Goal: Information Seeking & Learning: Learn about a topic

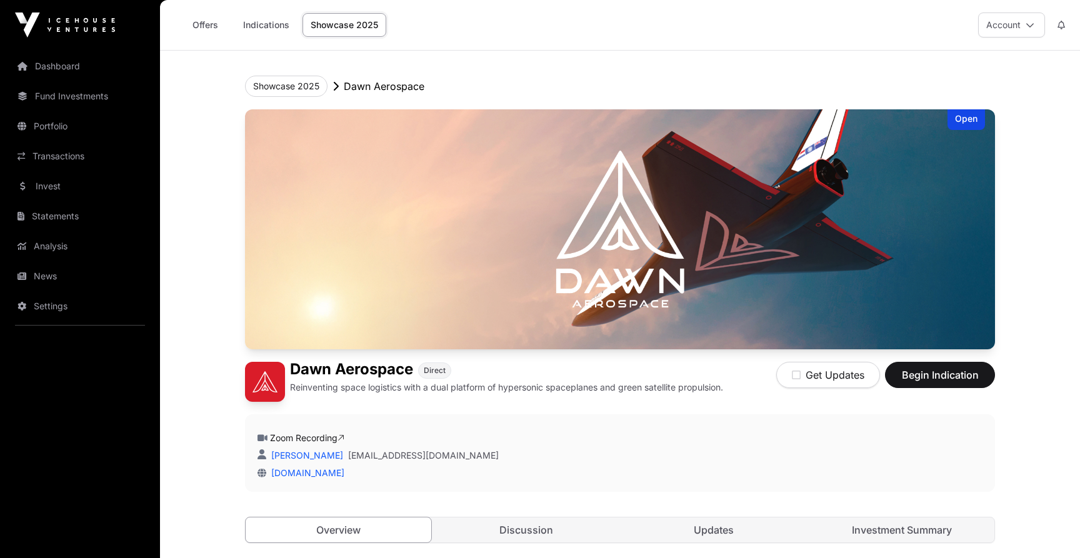
click at [194, 27] on link "Offers" at bounding box center [205, 25] width 50 height 24
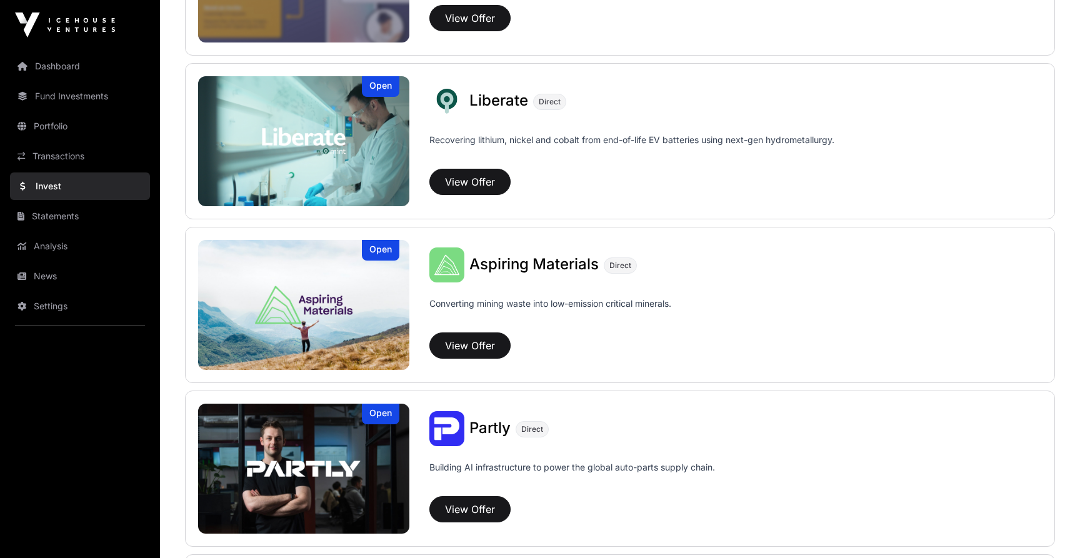
scroll to position [912, 0]
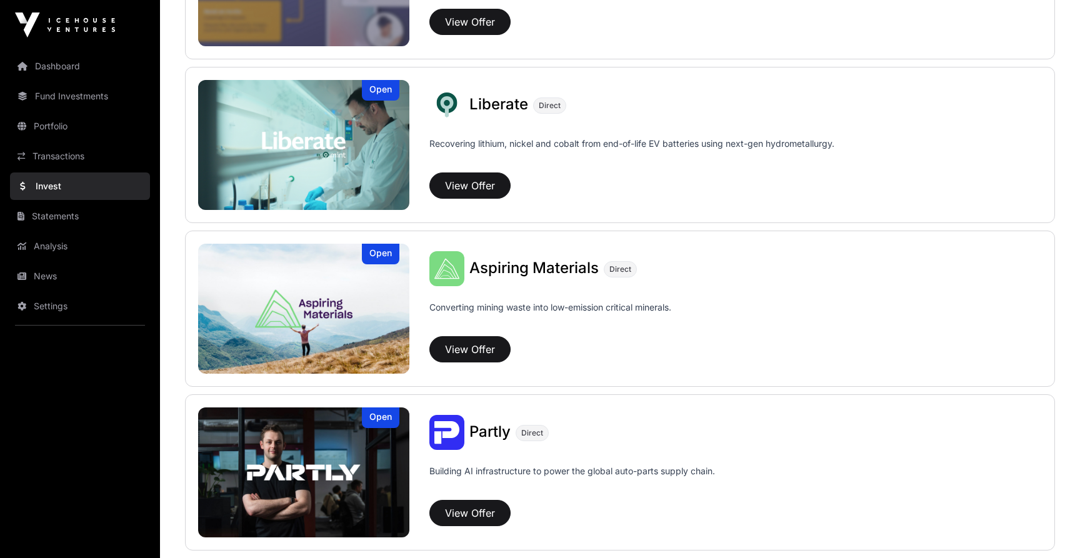
click at [373, 300] on img at bounding box center [303, 309] width 211 height 130
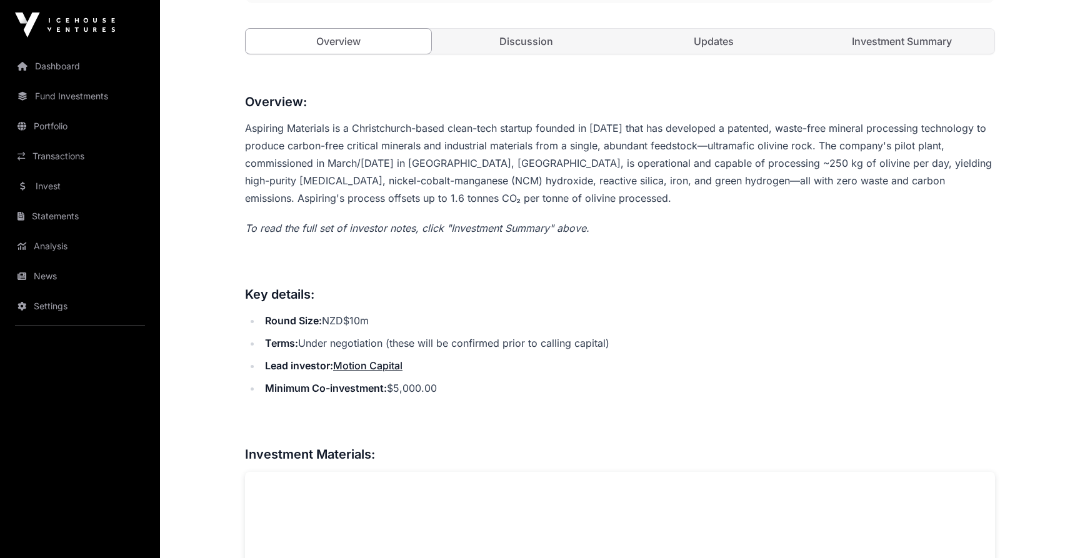
scroll to position [490, 0]
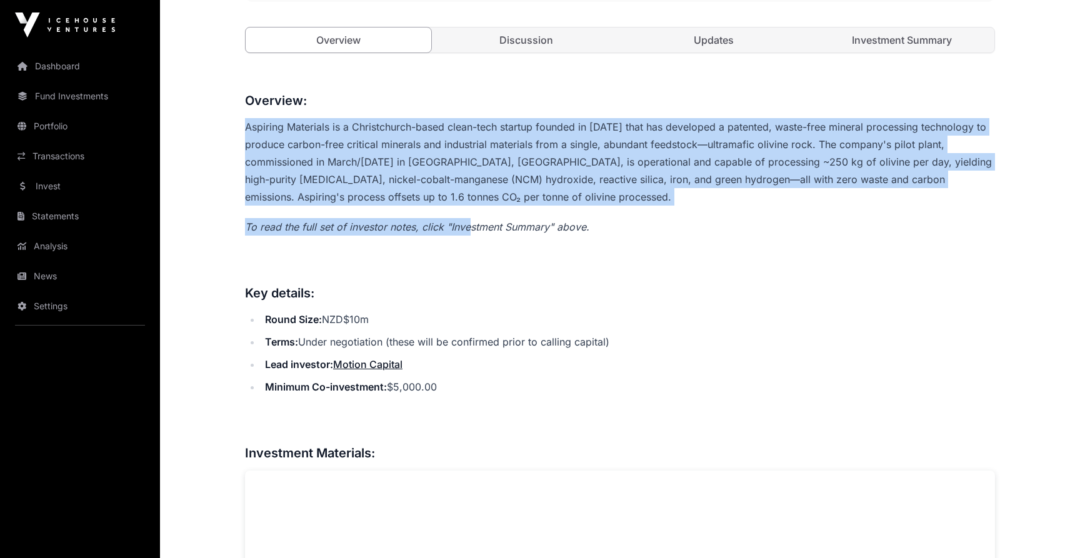
drag, startPoint x: 445, startPoint y: 113, endPoint x: 467, endPoint y: 228, distance: 117.2
click at [467, 228] on em "To read the full set of investor notes, click "Investment Summary" above." at bounding box center [417, 227] width 344 height 12
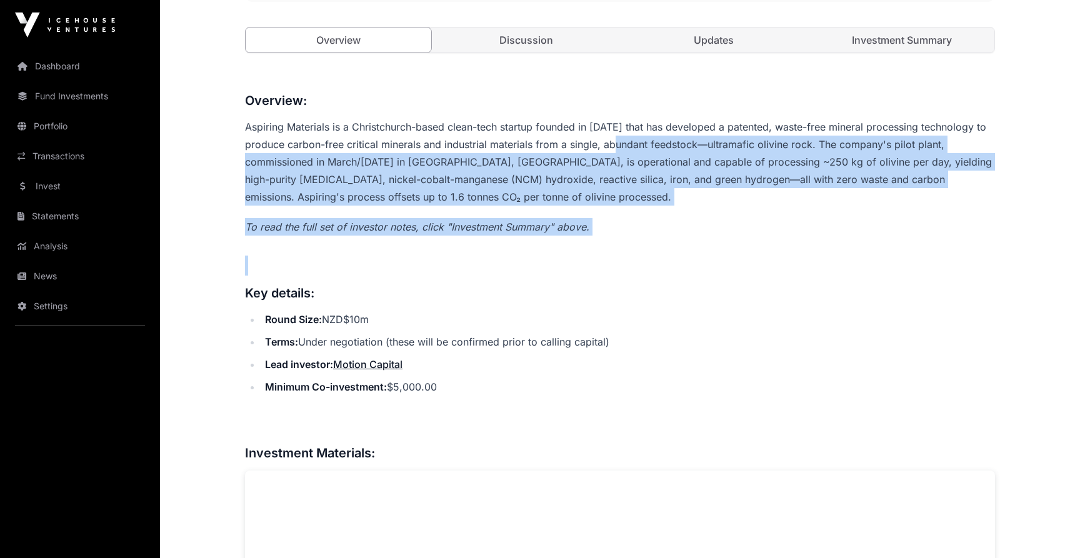
drag, startPoint x: 625, startPoint y: 245, endPoint x: 625, endPoint y: 139, distance: 106.2
click at [625, 139] on p "Aspiring Materials is a Christchurch-based clean-tech startup founded in [DATE]…" at bounding box center [620, 161] width 750 height 87
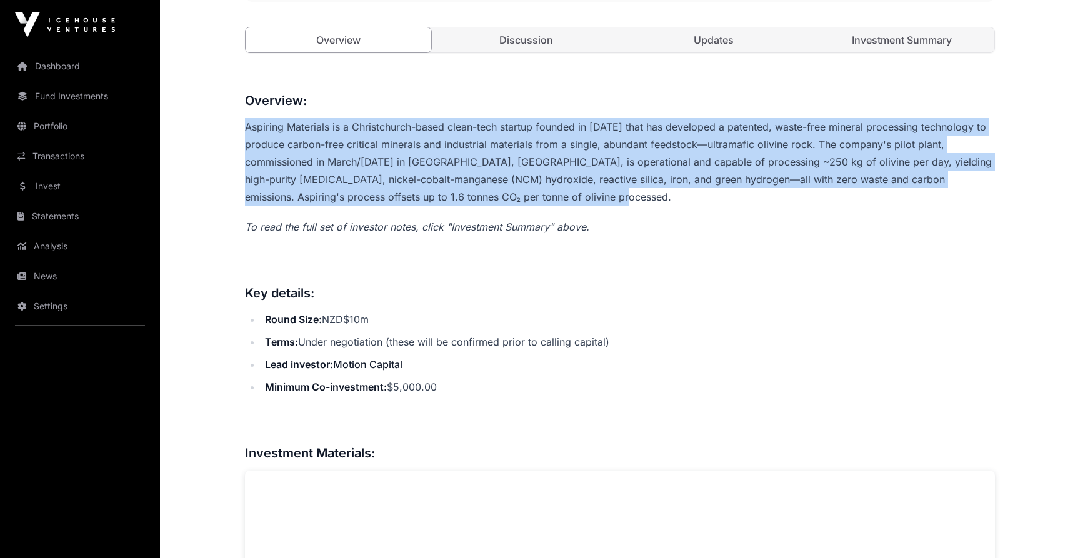
drag, startPoint x: 646, startPoint y: 116, endPoint x: 650, endPoint y: 202, distance: 87.0
click at [650, 202] on p "Aspiring Materials is a Christchurch-based clean-tech startup founded in [DATE]…" at bounding box center [620, 161] width 750 height 87
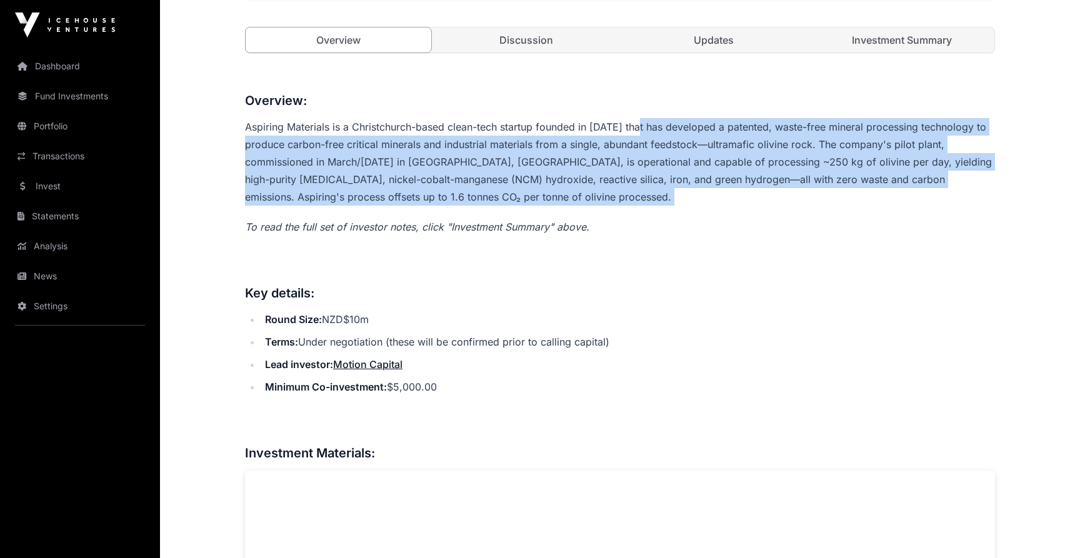
drag, startPoint x: 650, startPoint y: 202, endPoint x: 651, endPoint y: 121, distance: 81.9
click at [651, 121] on p "Aspiring Materials is a Christchurch-based clean-tech startup founded in [DATE]…" at bounding box center [620, 161] width 750 height 87
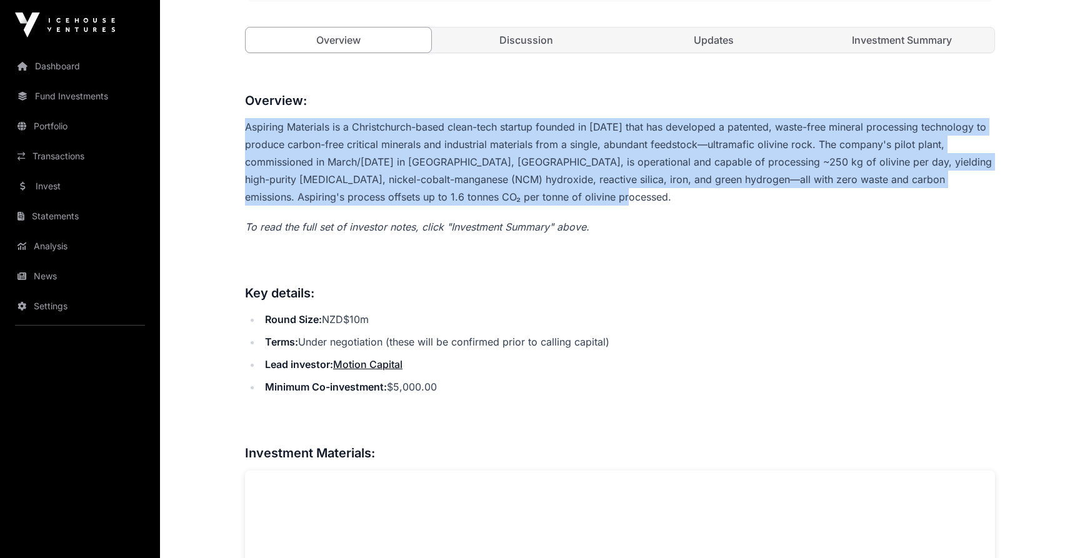
drag, startPoint x: 666, startPoint y: 110, endPoint x: 671, endPoint y: 201, distance: 91.4
click at [671, 201] on p "Aspiring Materials is a Christchurch-based clean-tech startup founded in [DATE]…" at bounding box center [620, 161] width 750 height 87
drag, startPoint x: 671, startPoint y: 201, endPoint x: 671, endPoint y: 111, distance: 90.0
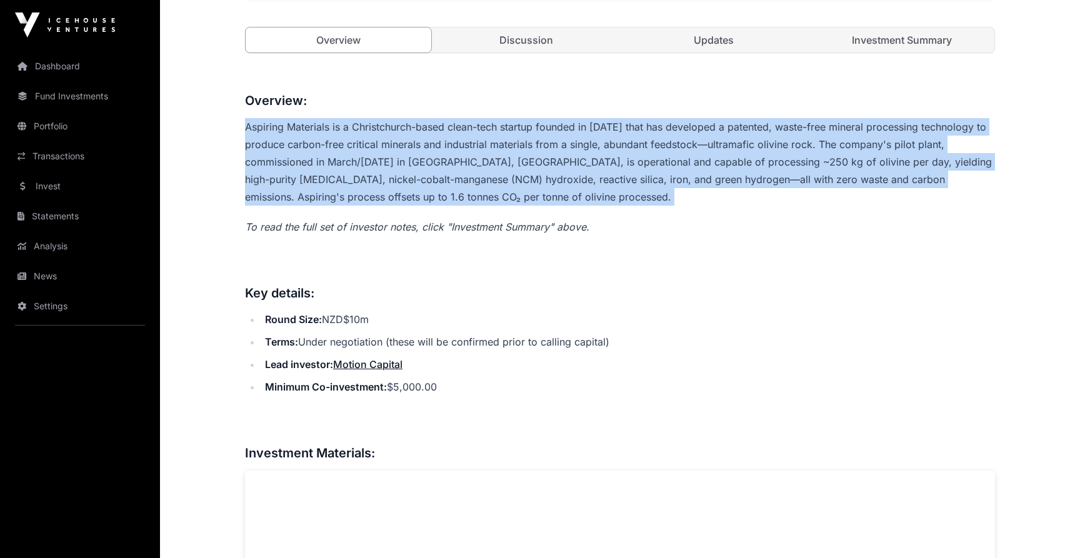
drag, startPoint x: 671, startPoint y: 111, endPoint x: 676, endPoint y: 192, distance: 81.4
click at [676, 192] on p "Aspiring Materials is a Christchurch-based clean-tech startup founded in [DATE]…" at bounding box center [620, 161] width 750 height 87
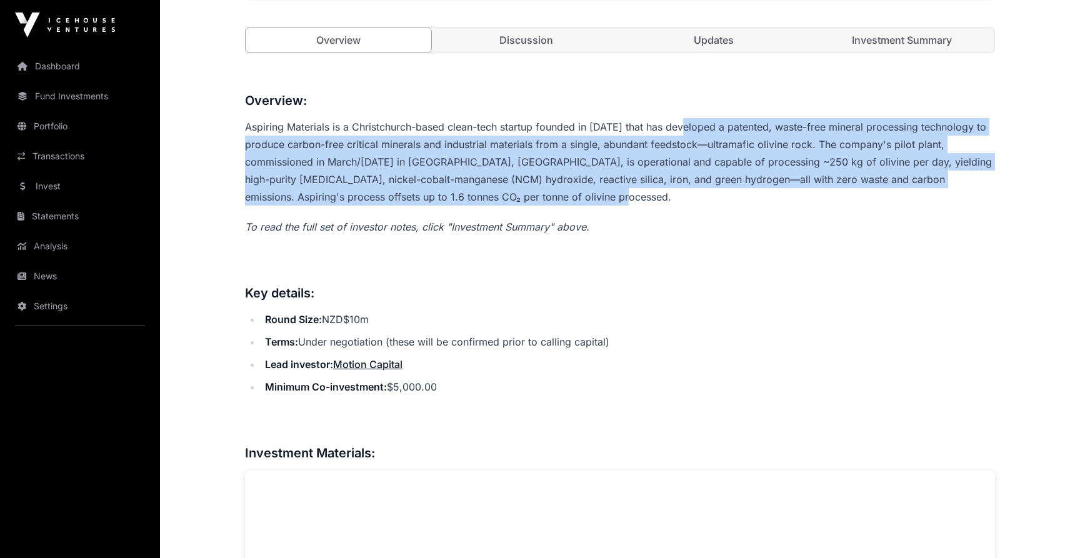
drag, startPoint x: 676, startPoint y: 192, endPoint x: 682, endPoint y: 136, distance: 57.3
click at [682, 136] on p "Aspiring Materials is a Christchurch-based clean-tech startup founded in [DATE]…" at bounding box center [620, 161] width 750 height 87
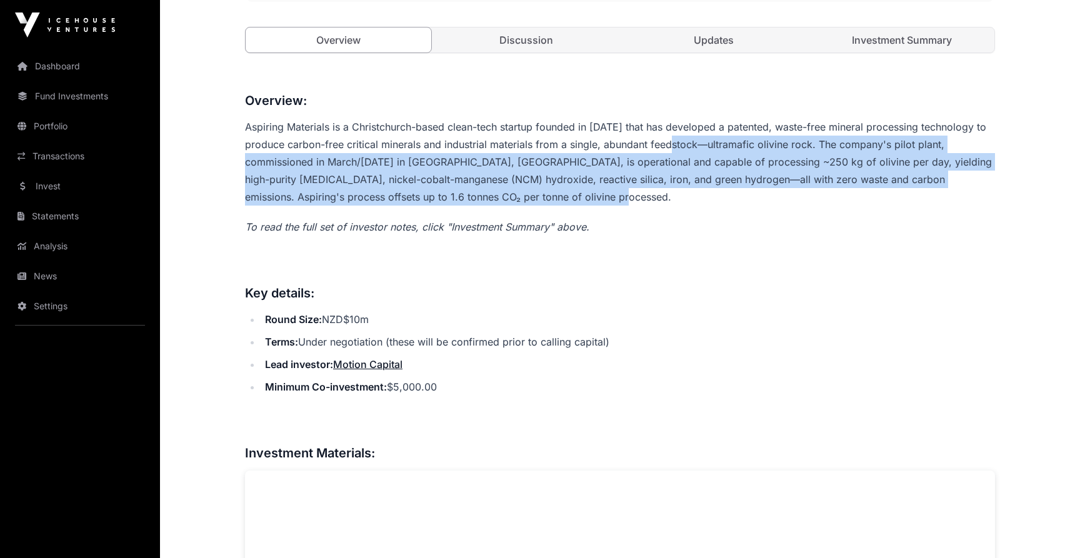
click at [682, 136] on p "Aspiring Materials is a Christchurch-based clean-tech startup founded in [DATE]…" at bounding box center [620, 161] width 750 height 87
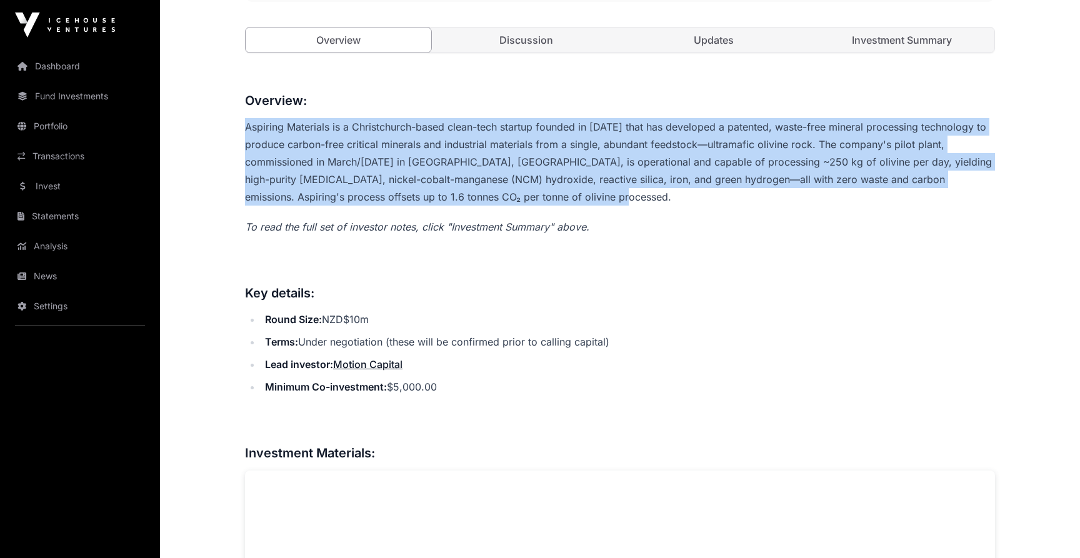
drag, startPoint x: 700, startPoint y: 116, endPoint x: 700, endPoint y: 199, distance: 83.1
click at [700, 199] on p "Aspiring Materials is a Christchurch-based clean-tech startup founded in [DATE]…" at bounding box center [620, 161] width 750 height 87
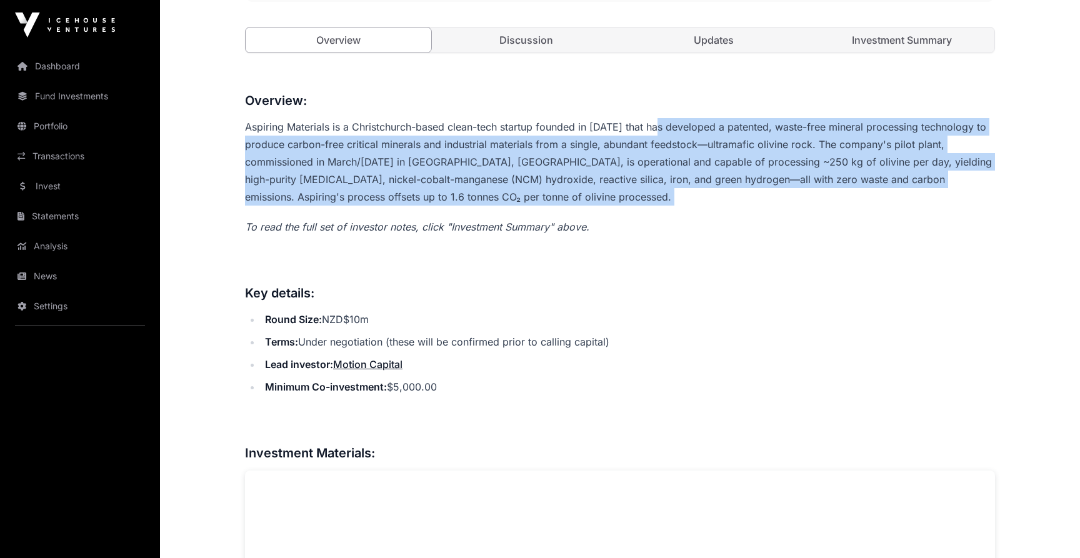
drag, startPoint x: 700, startPoint y: 199, endPoint x: 701, endPoint y: 129, distance: 70.6
click at [701, 129] on p "Aspiring Materials is a Christchurch-based clean-tech startup founded in [DATE]…" at bounding box center [620, 161] width 750 height 87
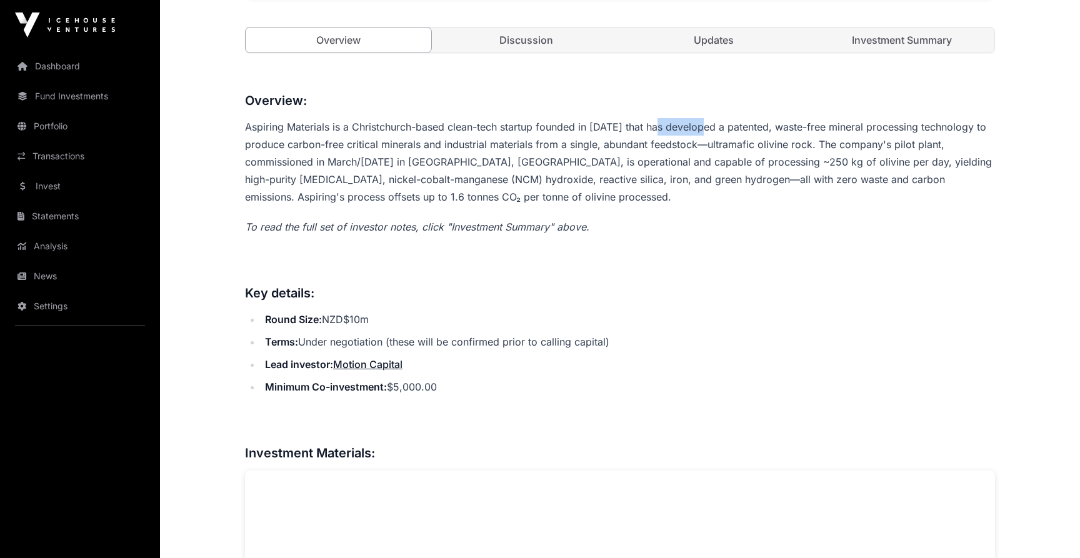
click at [701, 129] on p "Aspiring Materials is a Christchurch-based clean-tech startup founded in [DATE]…" at bounding box center [620, 161] width 750 height 87
click at [707, 104] on h3 "Overview:" at bounding box center [620, 101] width 750 height 20
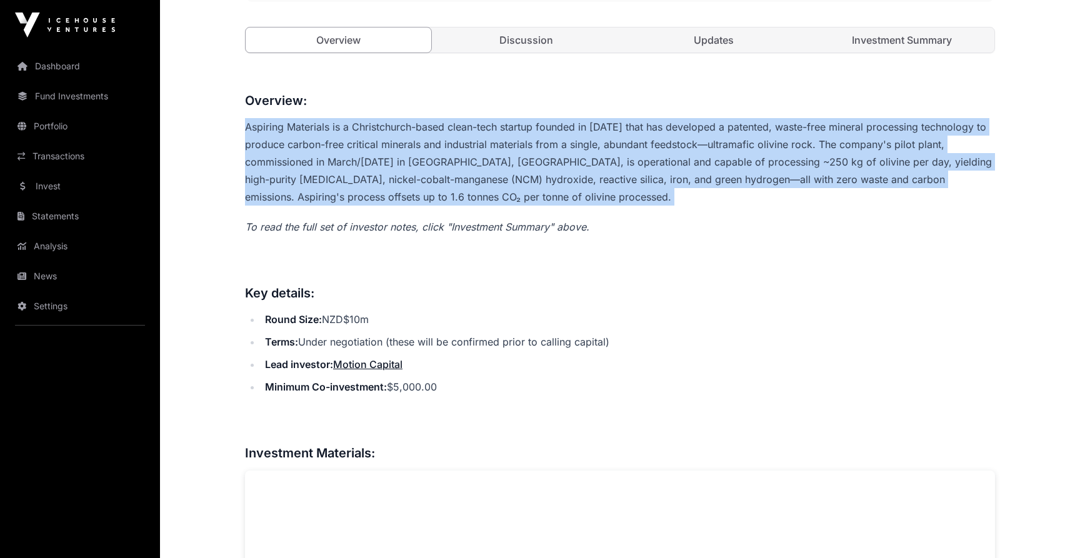
drag, startPoint x: 707, startPoint y: 104, endPoint x: 714, endPoint y: 193, distance: 89.6
click at [714, 193] on p "Aspiring Materials is a Christchurch-based clean-tech startup founded in [DATE]…" at bounding box center [620, 161] width 750 height 87
drag, startPoint x: 714, startPoint y: 193, endPoint x: 719, endPoint y: 116, distance: 77.0
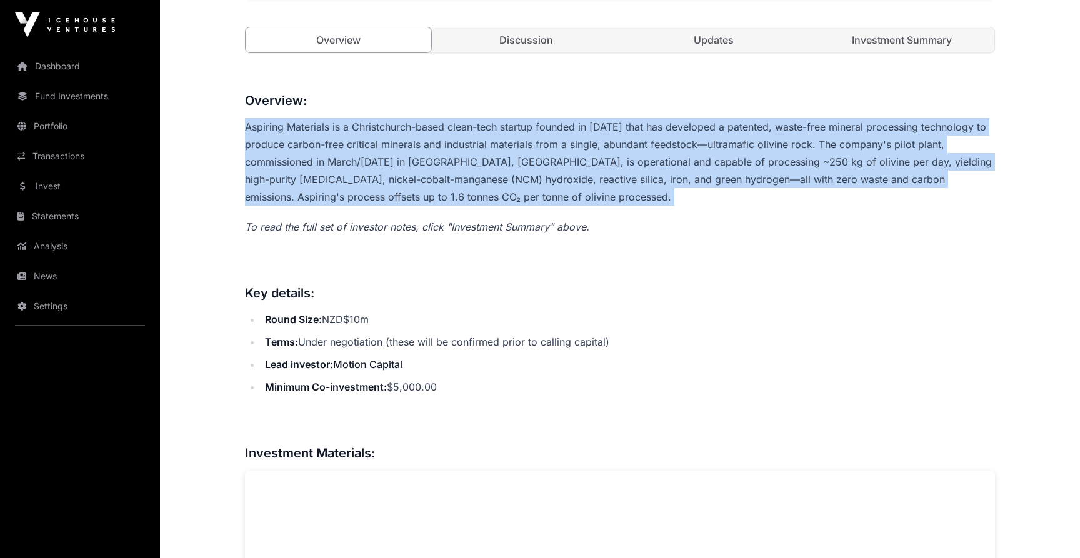
drag, startPoint x: 719, startPoint y: 116, endPoint x: 721, endPoint y: 188, distance: 71.9
click at [721, 188] on p "Aspiring Materials is a Christchurch-based clean-tech startup founded in [DATE]…" at bounding box center [620, 161] width 750 height 87
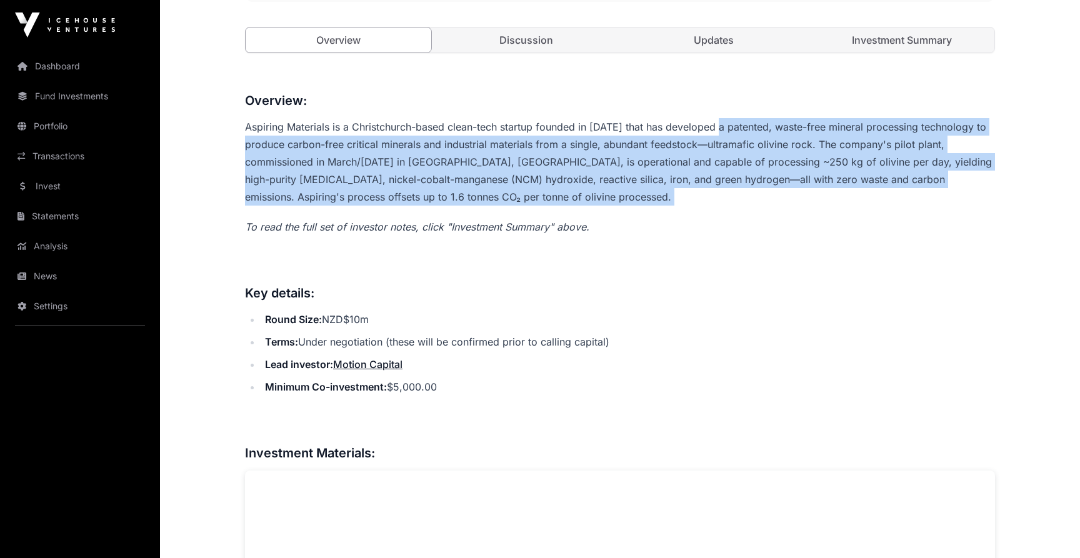
drag, startPoint x: 721, startPoint y: 188, endPoint x: 721, endPoint y: 127, distance: 60.6
click at [721, 127] on p "Aspiring Materials is a Christchurch-based clean-tech startup founded in [DATE]…" at bounding box center [620, 161] width 750 height 87
drag, startPoint x: 730, startPoint y: 120, endPoint x: 730, endPoint y: 195, distance: 75.0
click at [730, 195] on p "Aspiring Materials is a Christchurch-based clean-tech startup founded in [DATE]…" at bounding box center [620, 161] width 750 height 87
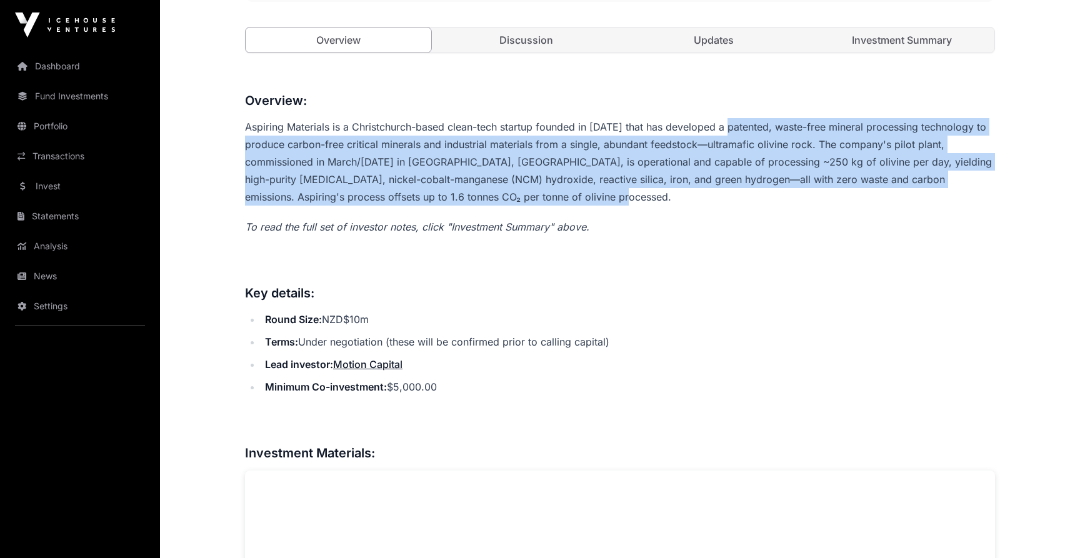
click at [730, 195] on p "Aspiring Materials is a Christchurch-based clean-tech startup founded in [DATE]…" at bounding box center [620, 161] width 750 height 87
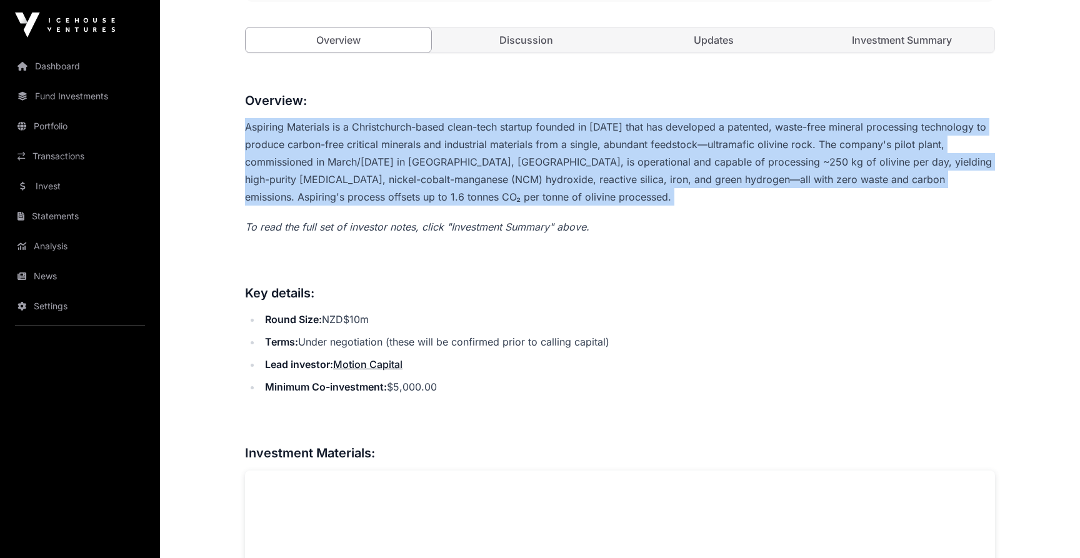
drag, startPoint x: 730, startPoint y: 195, endPoint x: 733, endPoint y: 116, distance: 79.4
drag, startPoint x: 733, startPoint y: 116, endPoint x: 733, endPoint y: 197, distance: 81.9
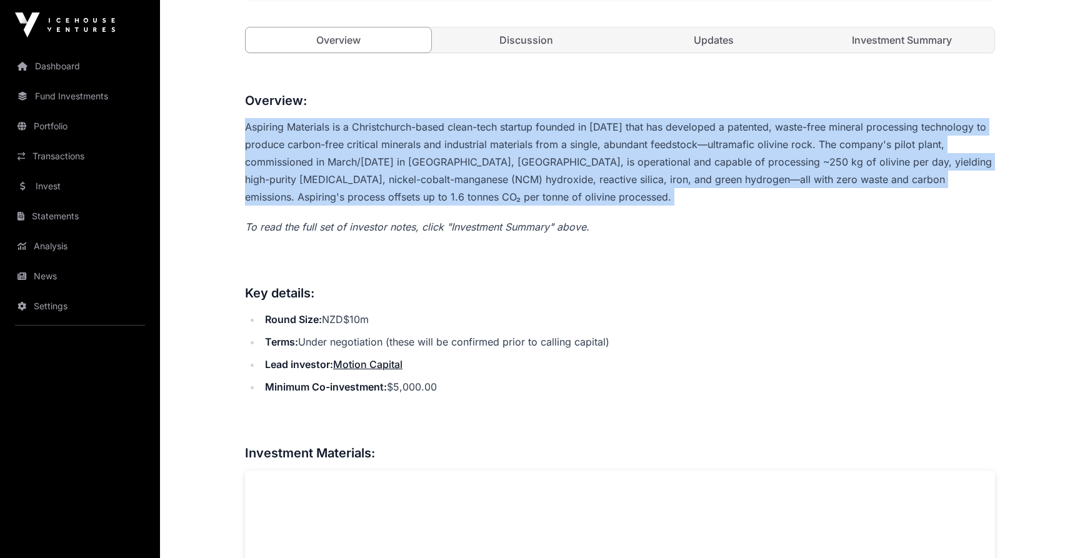
click at [733, 197] on p "Aspiring Materials is a Christchurch-based clean-tech startup founded in [DATE]…" at bounding box center [620, 161] width 750 height 87
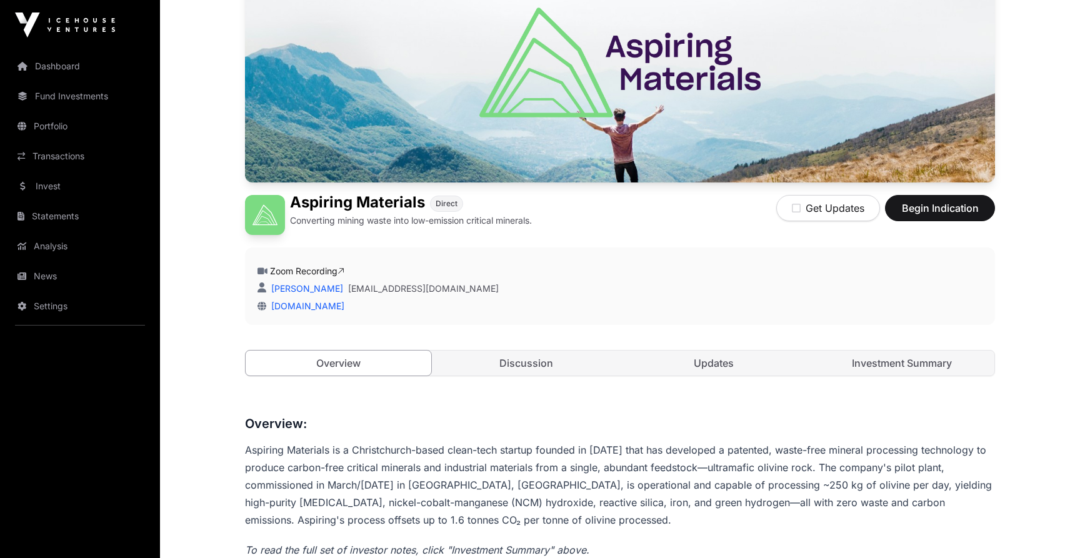
scroll to position [172, 0]
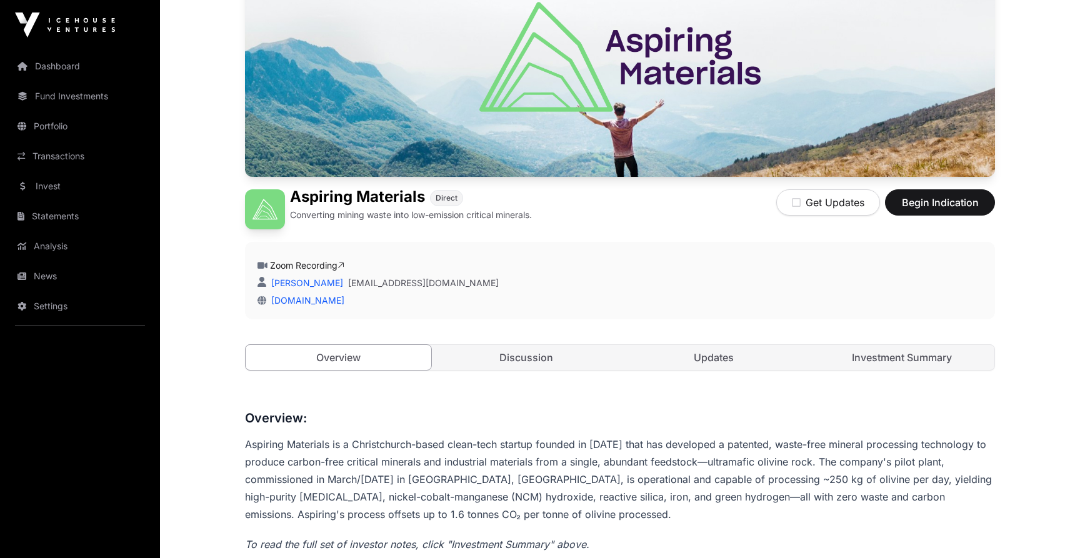
click at [874, 344] on div "Overview Discussion Updates Investment Summary" at bounding box center [620, 357] width 750 height 26
click at [877, 355] on link "Investment Summary" at bounding box center [902, 357] width 186 height 25
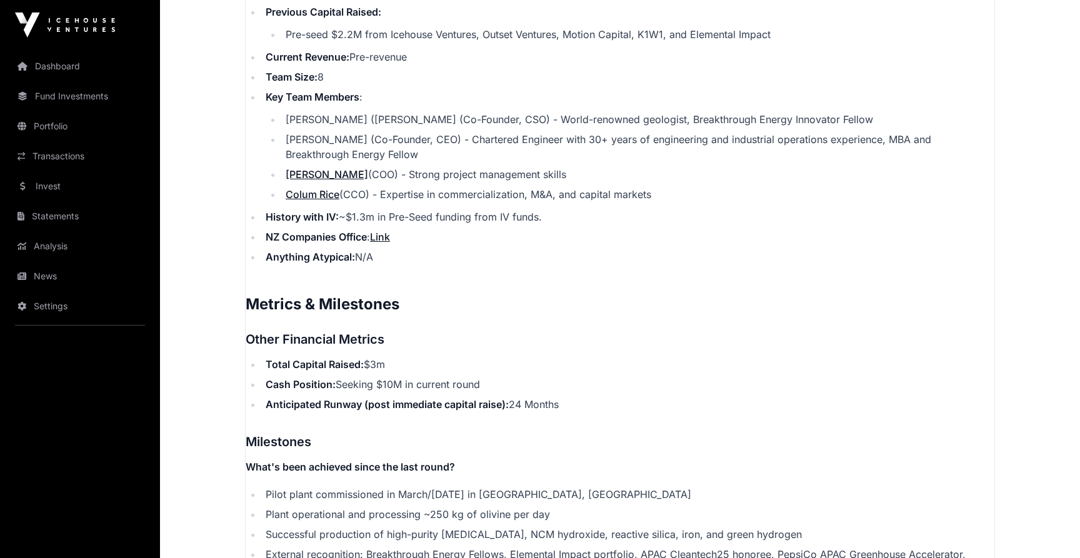
scroll to position [1777, 0]
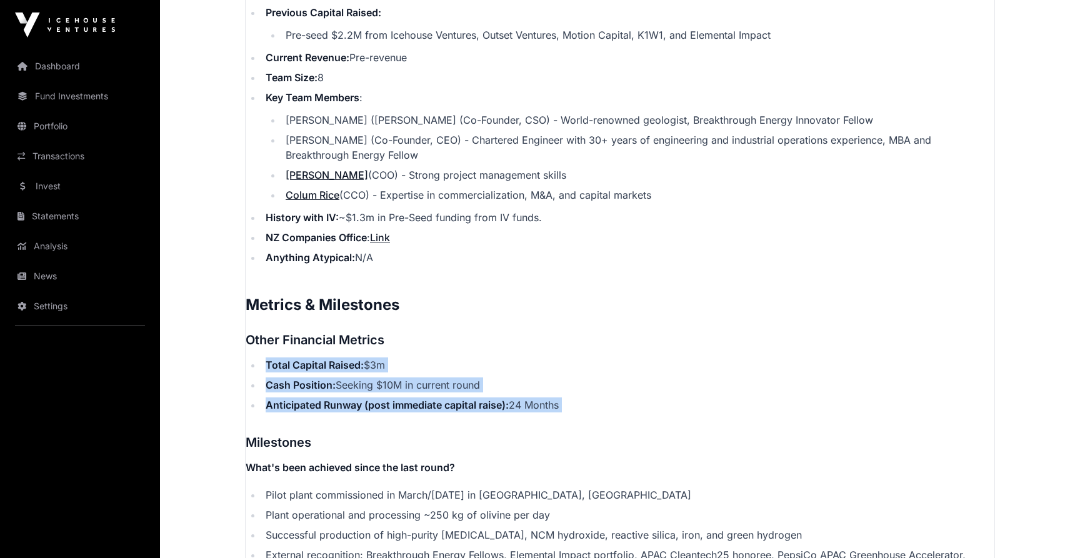
drag, startPoint x: 687, startPoint y: 347, endPoint x: 687, endPoint y: 422, distance: 75.0
click at [687, 422] on p "Contents Introduction Round Overview Company Overview Metrics & Milestones High…" at bounding box center [620, 96] width 749 height 2242
drag, startPoint x: 687, startPoint y: 422, endPoint x: 687, endPoint y: 328, distance: 93.7
click at [687, 328] on p "Contents Introduction Round Overview Company Overview Metrics & Milestones High…" at bounding box center [620, 96] width 749 height 2242
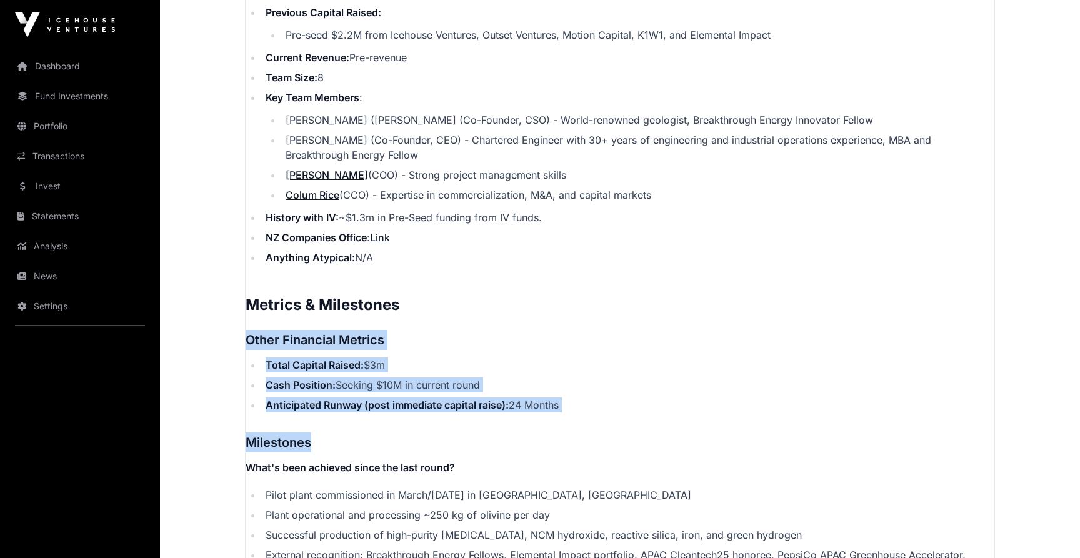
click at [687, 328] on p "Contents Introduction Round Overview Company Overview Metrics & Milestones High…" at bounding box center [620, 96] width 749 height 2242
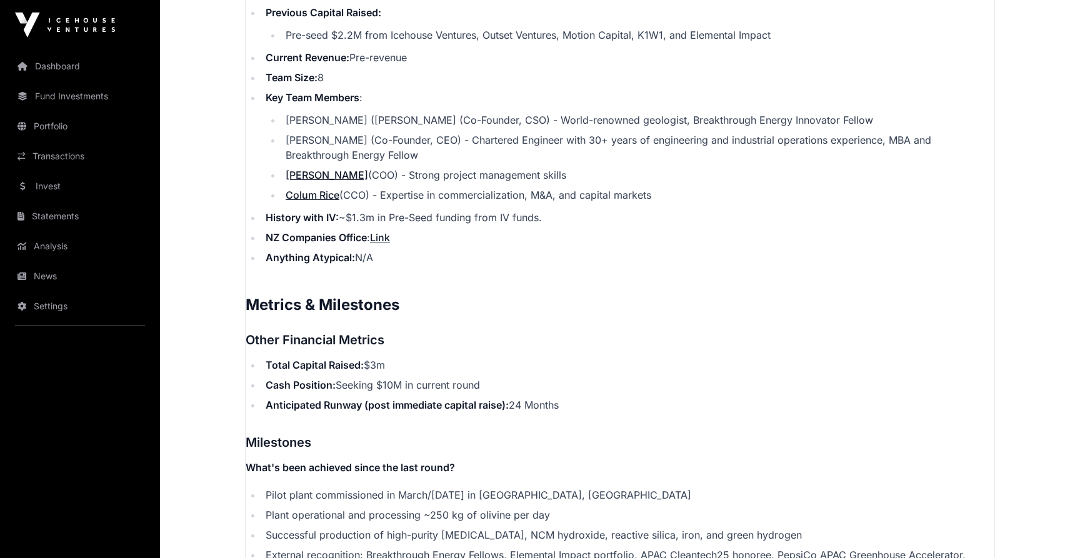
drag, startPoint x: 676, startPoint y: 339, endPoint x: 702, endPoint y: 397, distance: 63.5
click at [702, 397] on p "Contents Introduction Round Overview Company Overview Metrics & Milestones High…" at bounding box center [620, 96] width 749 height 2242
click at [702, 397] on li "Anticipated Runway (post immediate capital raise): 24 Months" at bounding box center [628, 404] width 732 height 15
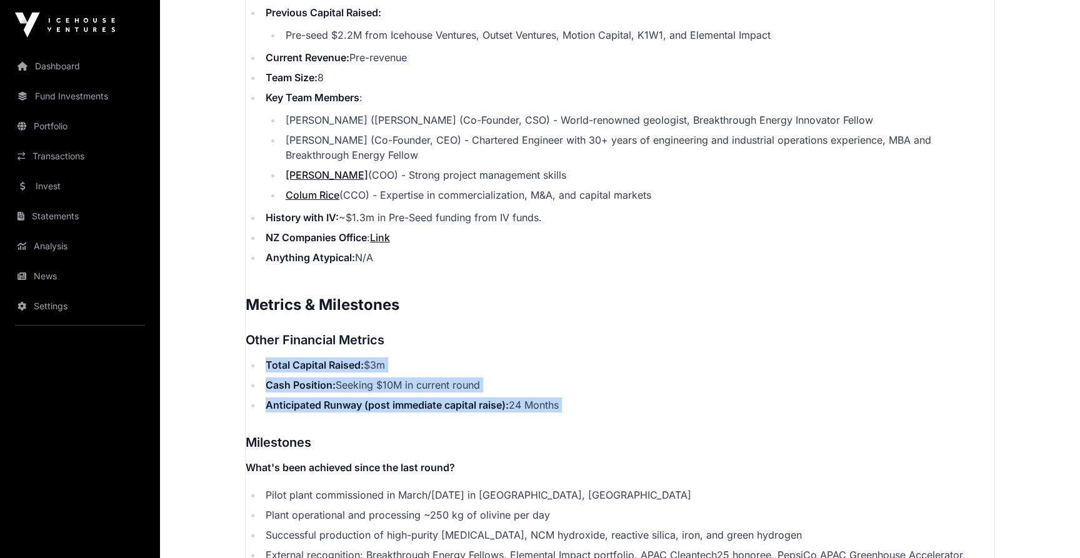
drag, startPoint x: 702, startPoint y: 397, endPoint x: 702, endPoint y: 347, distance: 50.0
click at [702, 347] on p "Contents Introduction Round Overview Company Overview Metrics & Milestones High…" at bounding box center [620, 96] width 749 height 2242
click at [702, 347] on h3 "Other Financial Metrics" at bounding box center [620, 340] width 749 height 20
drag, startPoint x: 702, startPoint y: 347, endPoint x: 705, endPoint y: 407, distance: 60.7
click at [705, 407] on p "Contents Introduction Round Overview Company Overview Metrics & Milestones High…" at bounding box center [620, 96] width 749 height 2242
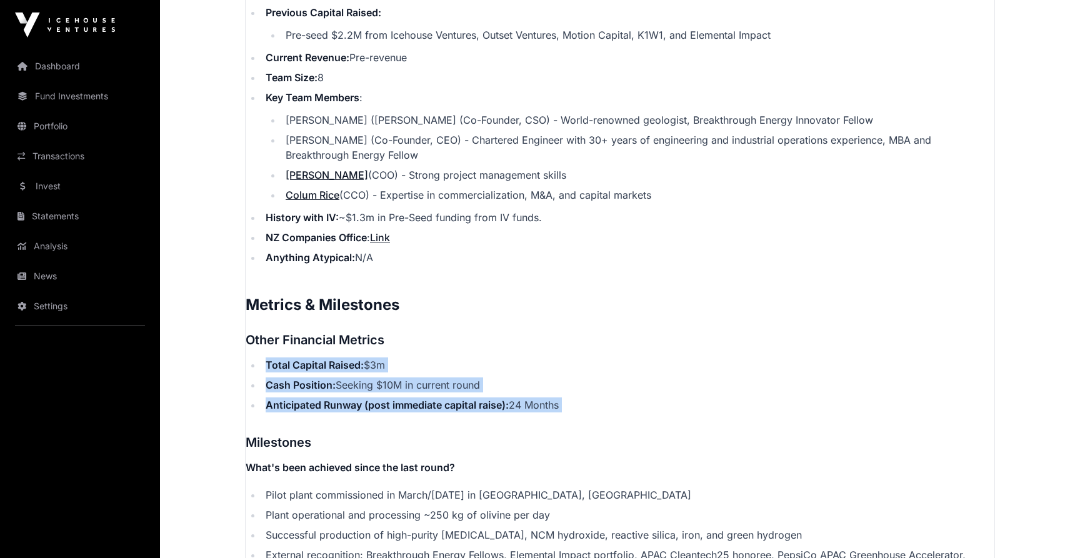
click at [705, 407] on li "Anticipated Runway (post immediate capital raise): 24 Months" at bounding box center [628, 404] width 732 height 15
drag, startPoint x: 705, startPoint y: 407, endPoint x: 705, endPoint y: 346, distance: 61.9
click at [705, 346] on p "Contents Introduction Round Overview Company Overview Metrics & Milestones High…" at bounding box center [620, 96] width 749 height 2242
click at [705, 346] on h3 "Other Financial Metrics" at bounding box center [620, 340] width 749 height 20
drag, startPoint x: 705, startPoint y: 346, endPoint x: 714, endPoint y: 399, distance: 54.5
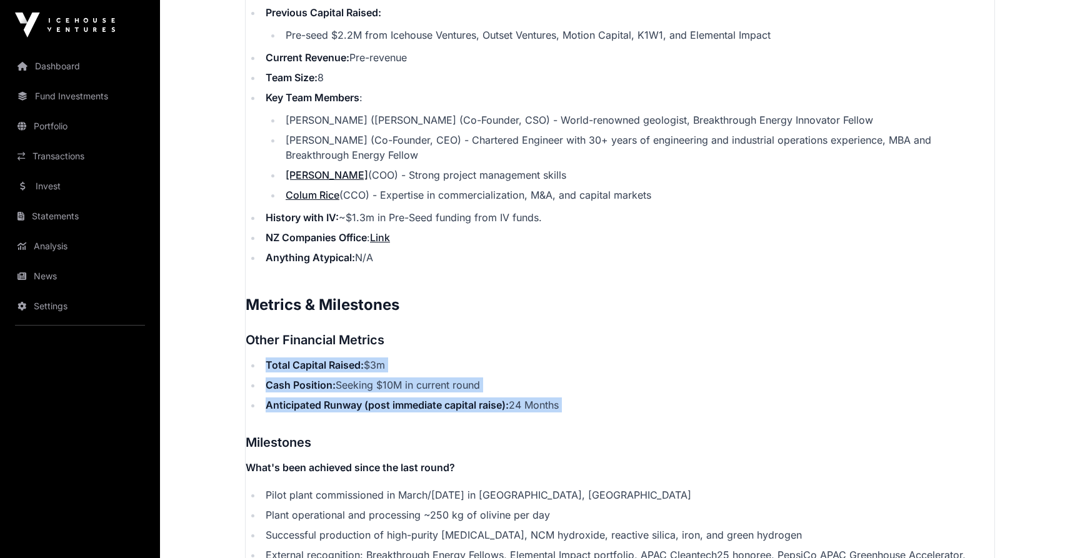
click at [714, 399] on p "Contents Introduction Round Overview Company Overview Metrics & Milestones High…" at bounding box center [620, 96] width 749 height 2242
click at [714, 399] on li "Anticipated Runway (post immediate capital raise): 24 Months" at bounding box center [628, 404] width 732 height 15
drag, startPoint x: 714, startPoint y: 399, endPoint x: 714, endPoint y: 344, distance: 55.6
click at [714, 344] on p "Contents Introduction Round Overview Company Overview Metrics & Milestones High…" at bounding box center [620, 96] width 749 height 2242
click at [714, 344] on h3 "Other Financial Metrics" at bounding box center [620, 340] width 749 height 20
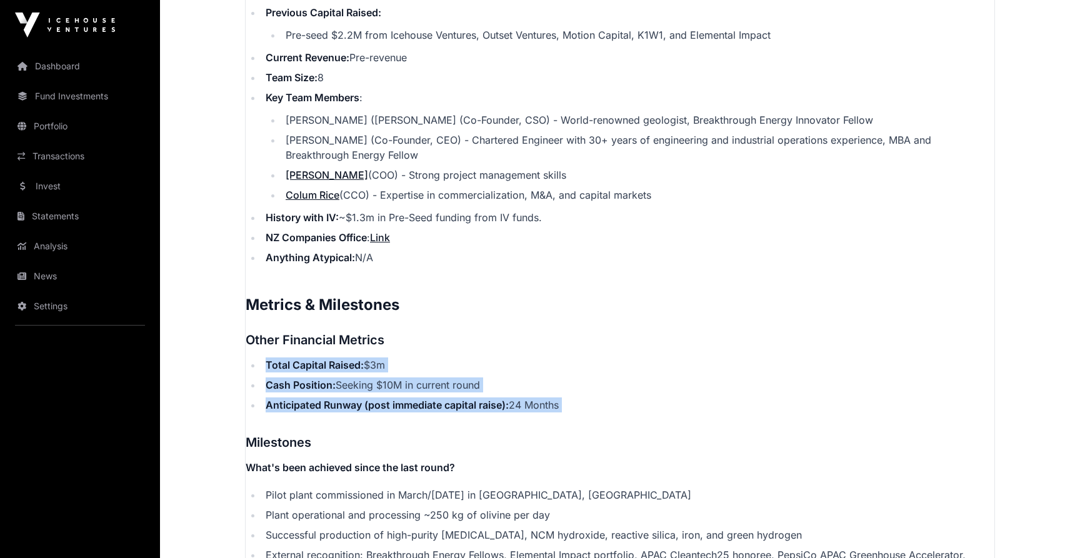
drag, startPoint x: 714, startPoint y: 344, endPoint x: 712, endPoint y: 401, distance: 57.5
click at [713, 401] on p "Contents Introduction Round Overview Company Overview Metrics & Milestones High…" at bounding box center [620, 96] width 749 height 2242
click at [712, 401] on li "Anticipated Runway (post immediate capital raise): 24 Months" at bounding box center [628, 404] width 732 height 15
drag, startPoint x: 712, startPoint y: 401, endPoint x: 712, endPoint y: 344, distance: 57.5
click at [712, 344] on p "Contents Introduction Round Overview Company Overview Metrics & Milestones High…" at bounding box center [620, 96] width 749 height 2242
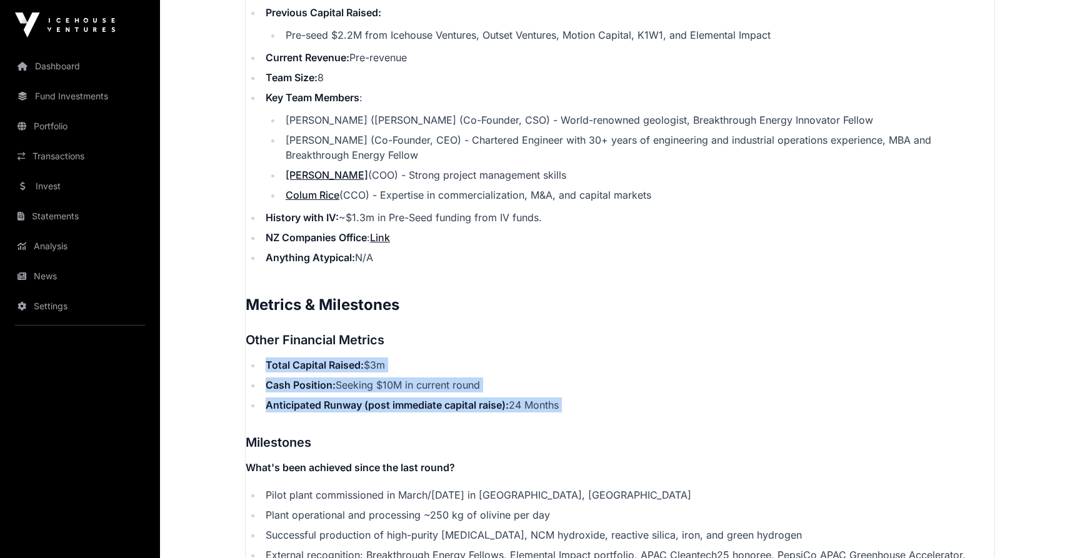
click at [712, 344] on h3 "Other Financial Metrics" at bounding box center [620, 340] width 749 height 20
drag, startPoint x: 712, startPoint y: 344, endPoint x: 712, endPoint y: 393, distance: 49.4
click at [712, 393] on p "Contents Introduction Round Overview Company Overview Metrics & Milestones High…" at bounding box center [620, 96] width 749 height 2242
click at [712, 393] on ul "Total Capital Raised: $3m Cash Position: Seeking $10M in current round Anticipa…" at bounding box center [620, 384] width 749 height 55
drag, startPoint x: 706, startPoint y: 407, endPoint x: 707, endPoint y: 347, distance: 60.0
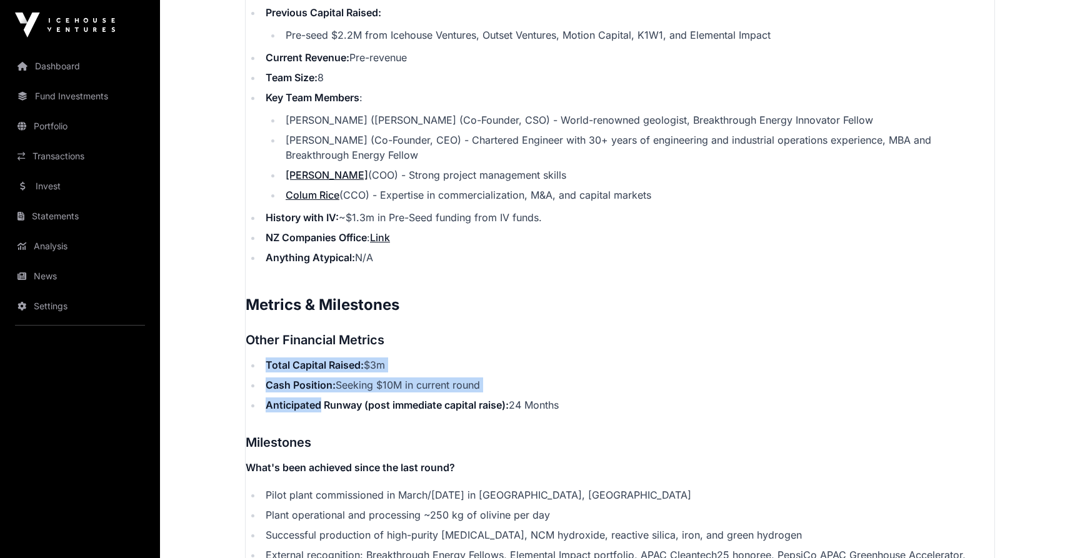
click at [707, 347] on p "Contents Introduction Round Overview Company Overview Metrics & Milestones High…" at bounding box center [620, 96] width 749 height 2242
click at [707, 347] on h3 "Other Financial Metrics" at bounding box center [620, 340] width 749 height 20
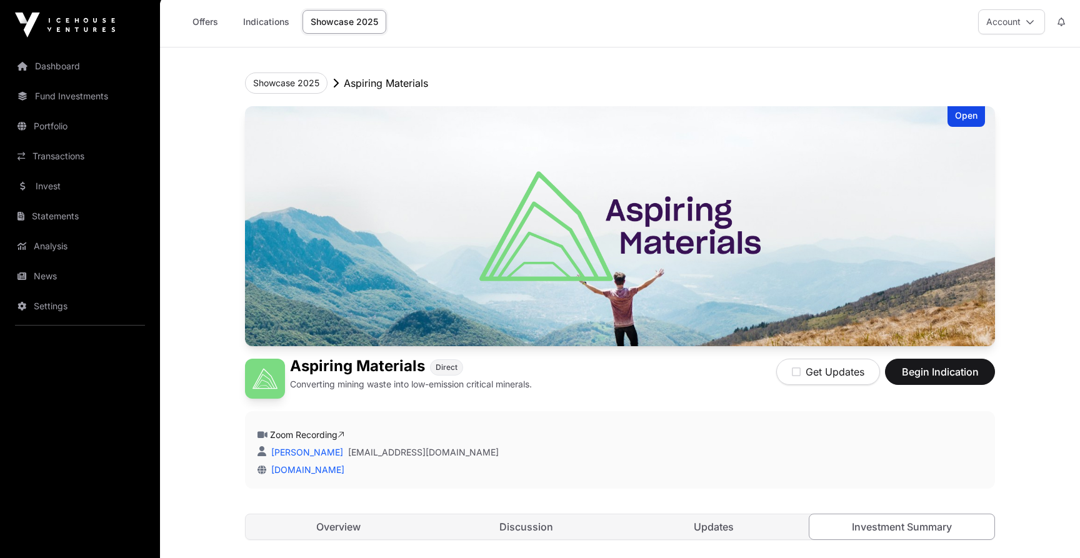
scroll to position [0, 0]
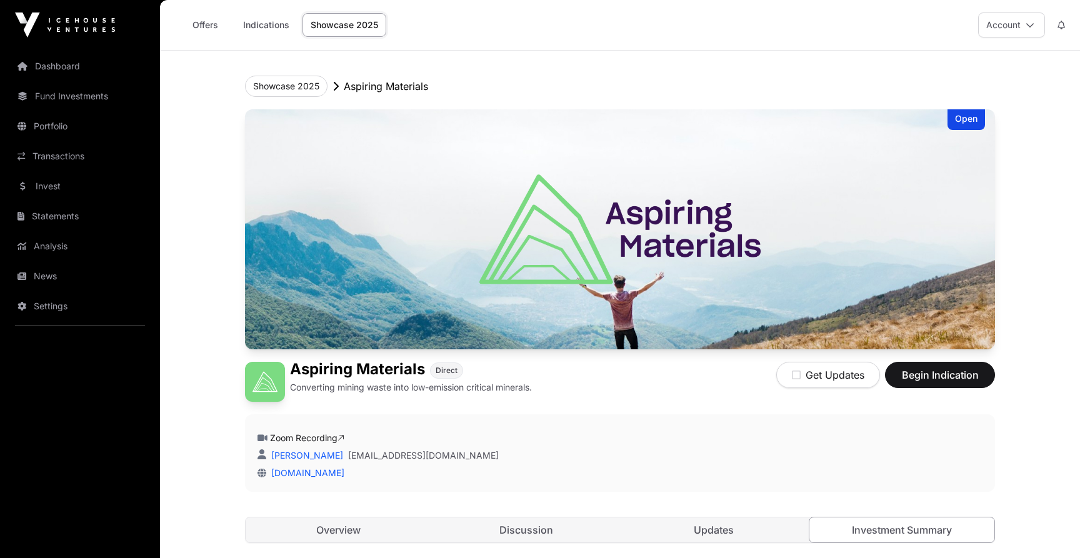
click at [199, 24] on link "Offers" at bounding box center [205, 25] width 50 height 24
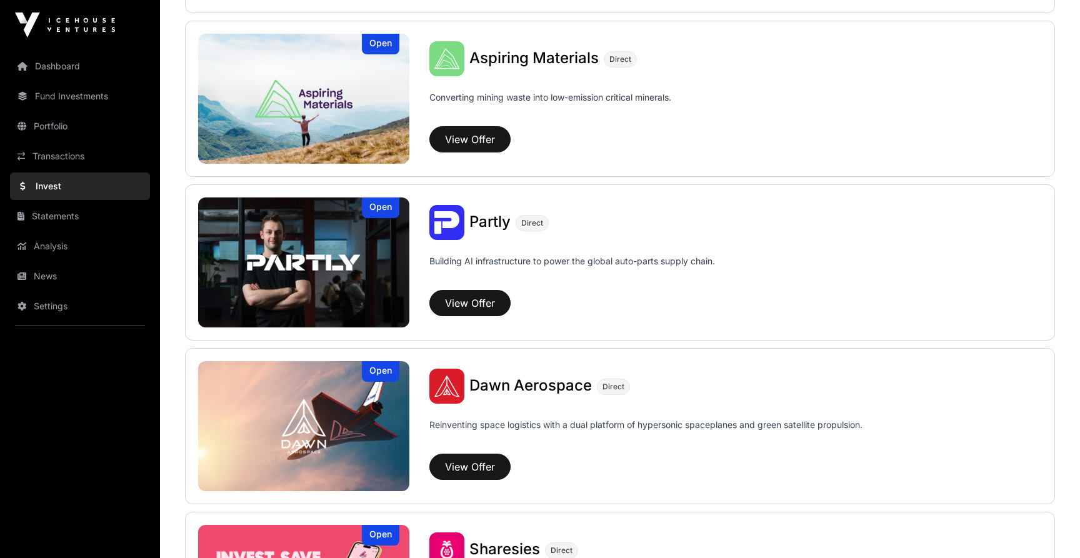
scroll to position [1141, 0]
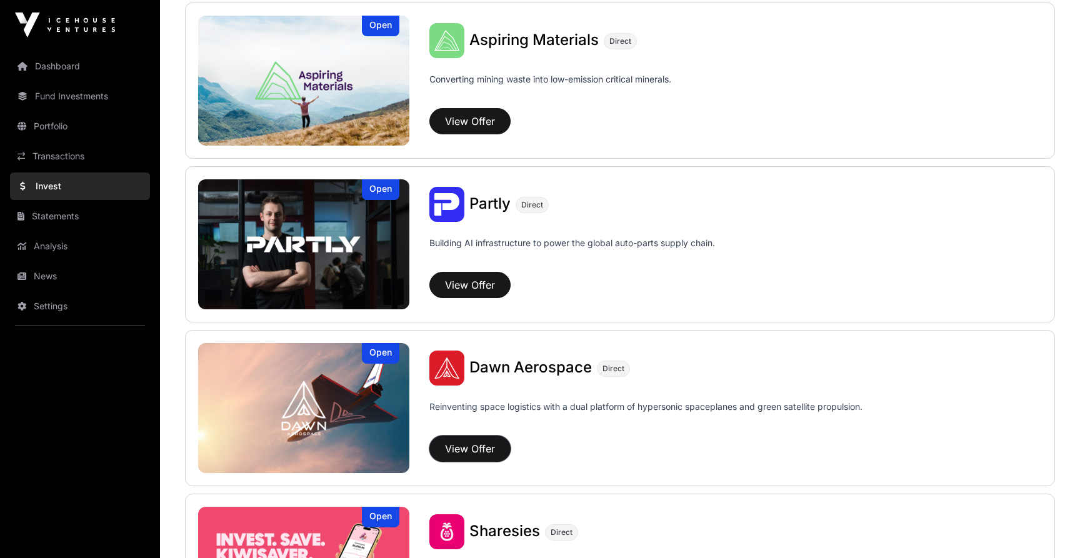
click at [462, 447] on button "View Offer" at bounding box center [469, 449] width 81 height 26
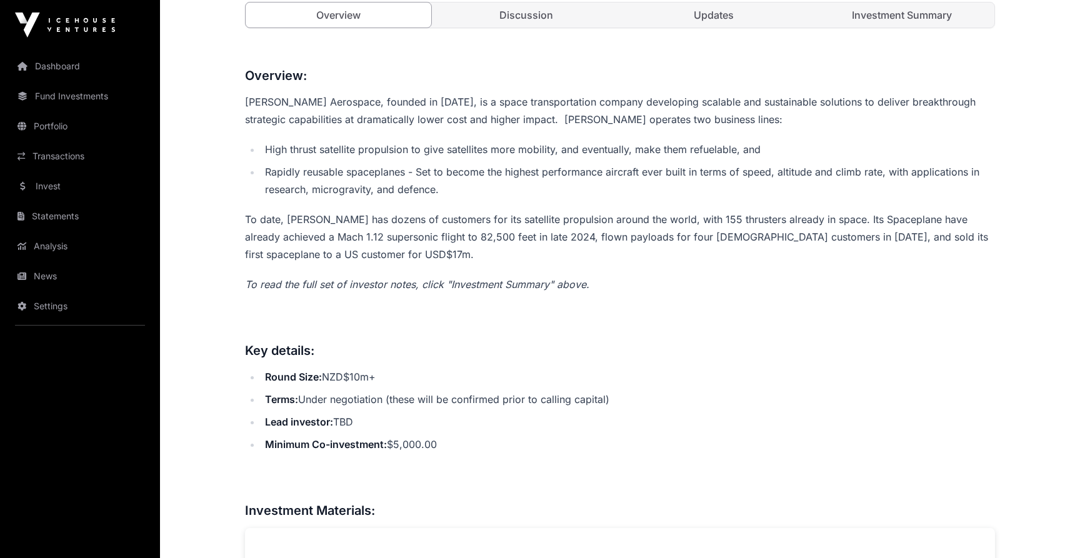
scroll to position [355, 0]
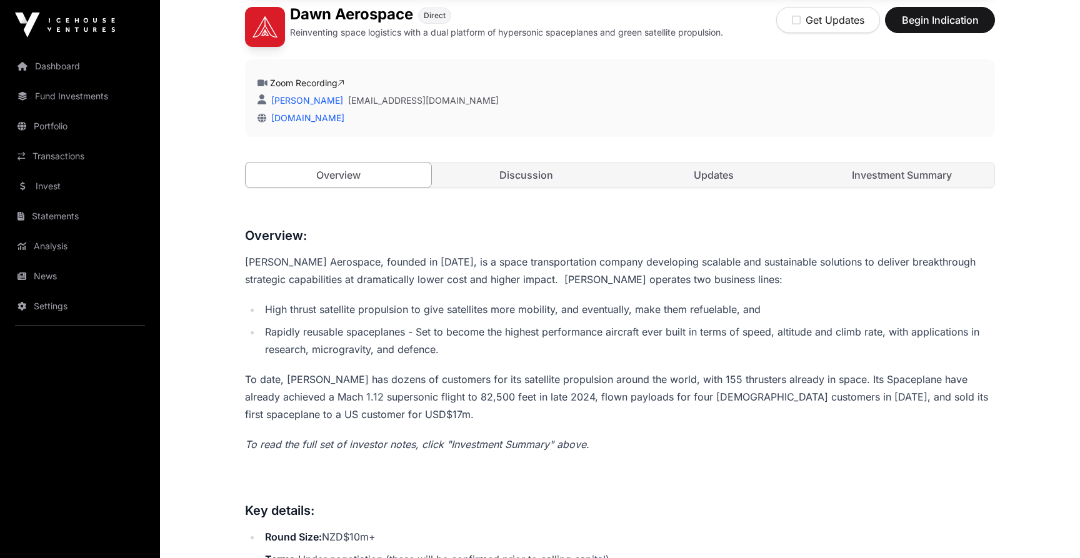
click at [887, 179] on link "Investment Summary" at bounding box center [902, 174] width 186 height 25
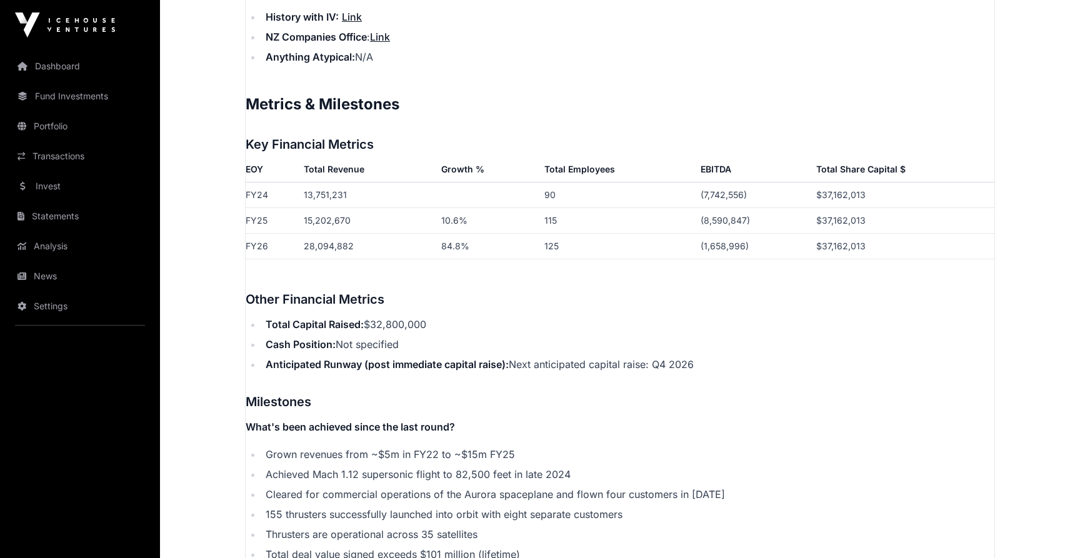
scroll to position [1949, 0]
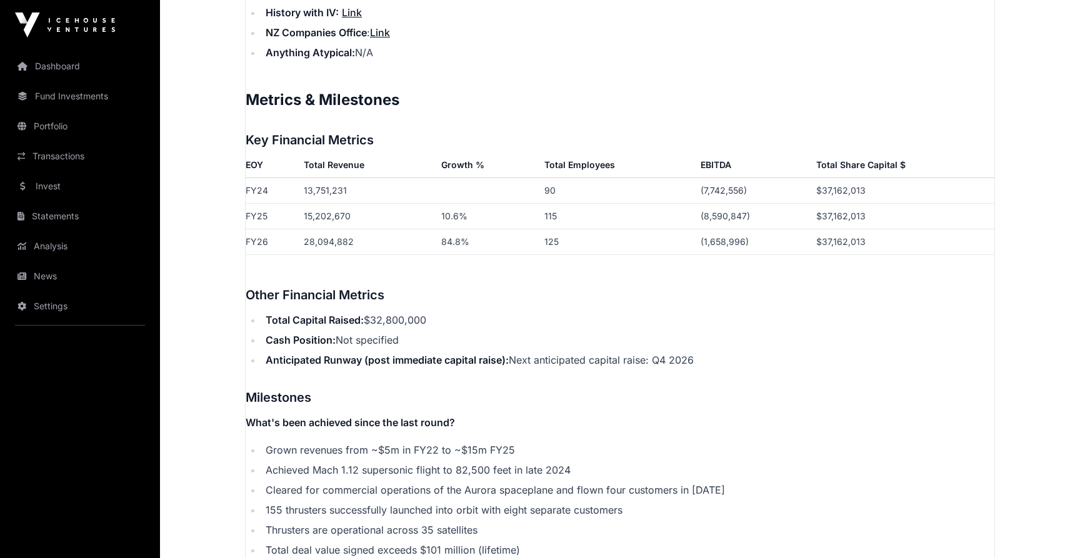
click at [424, 285] on h3 "Other Financial Metrics" at bounding box center [620, 295] width 749 height 20
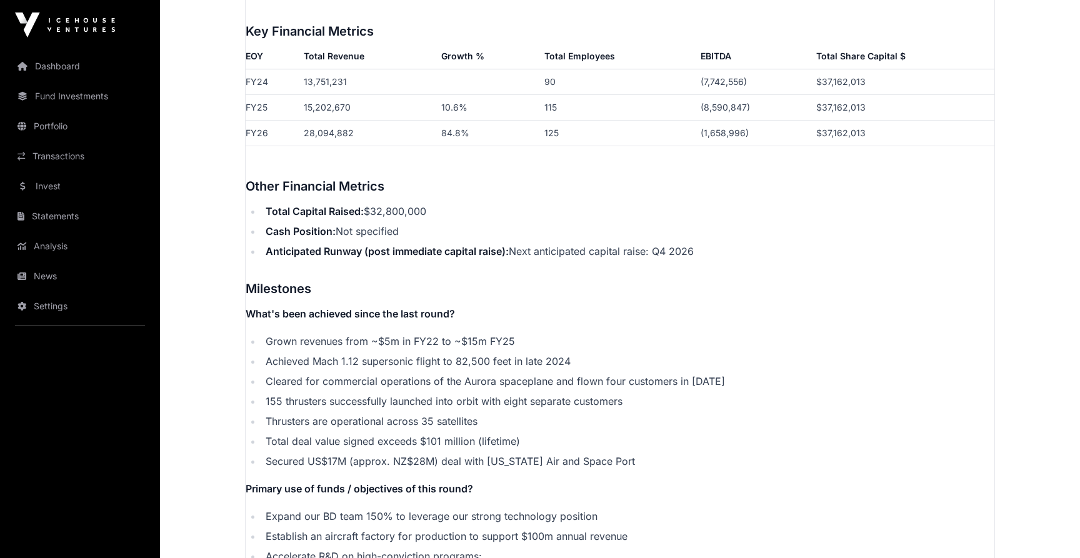
scroll to position [2061, 0]
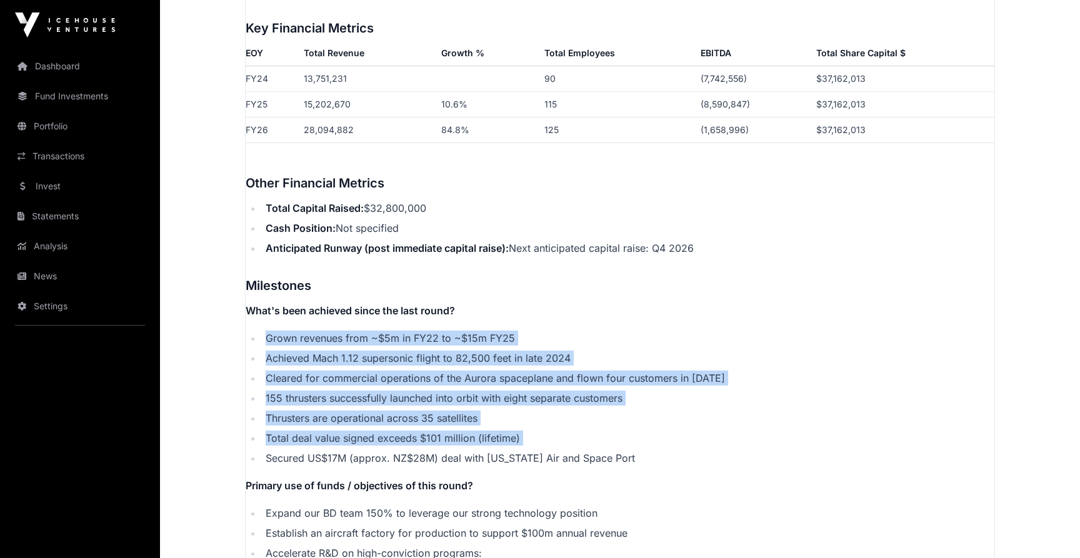
drag, startPoint x: 469, startPoint y: 307, endPoint x: 479, endPoint y: 432, distance: 124.7
click at [479, 432] on ul "Grown revenues from ~$5m in FY22 to ~$15m FY25 Achieved Mach 1.12 supersonic fl…" at bounding box center [620, 398] width 749 height 135
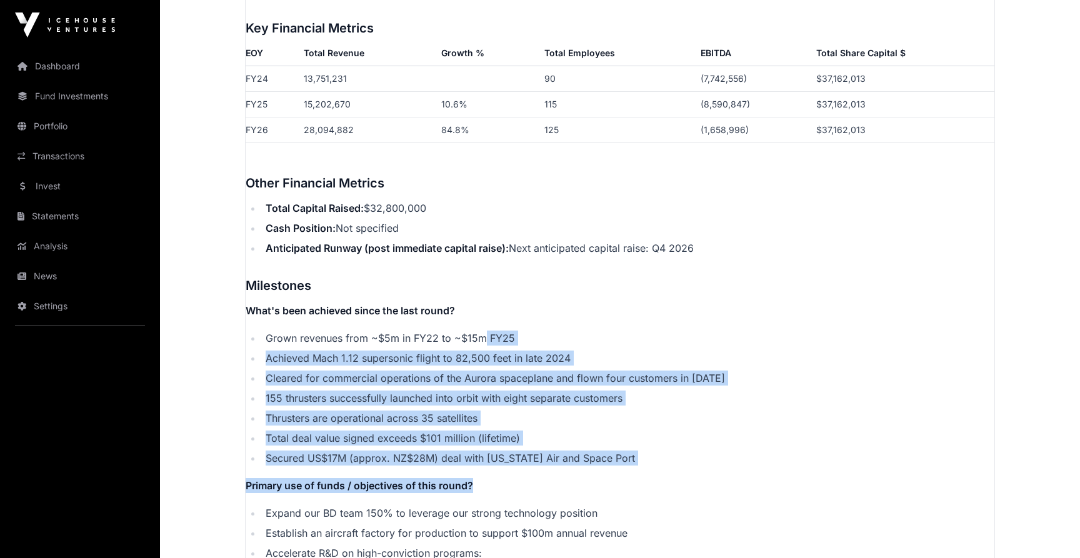
drag, startPoint x: 485, startPoint y: 464, endPoint x: 485, endPoint y: 316, distance: 148.1
click at [485, 331] on li "Grown revenues from ~$5m in FY22 to ~$15m FY25" at bounding box center [628, 338] width 732 height 15
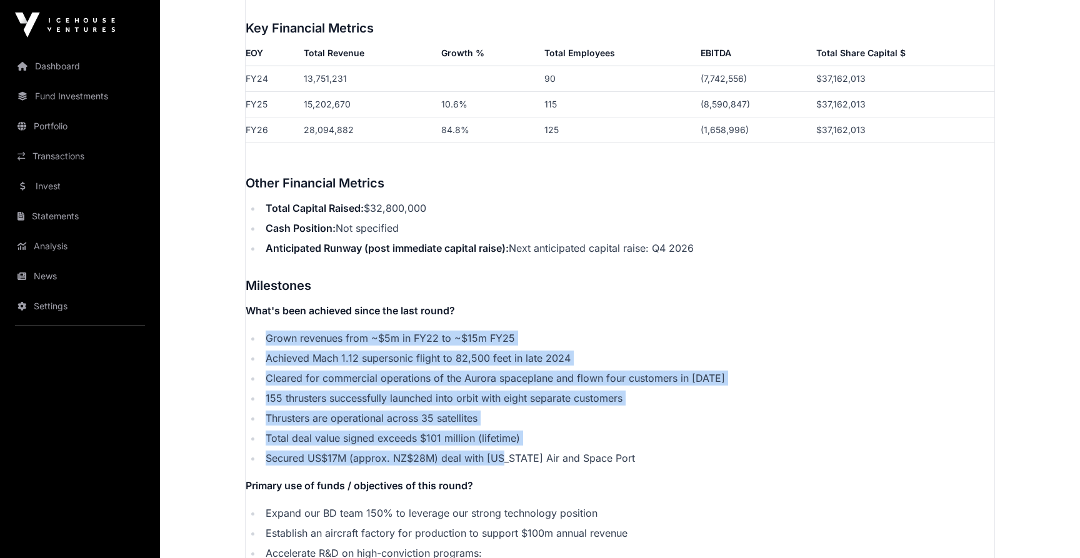
drag, startPoint x: 499, startPoint y: 299, endPoint x: 499, endPoint y: 440, distance: 141.2
click at [499, 451] on li "Secured US$17M (approx. NZ$28M) deal with [US_STATE] Air and Space Port" at bounding box center [628, 458] width 732 height 15
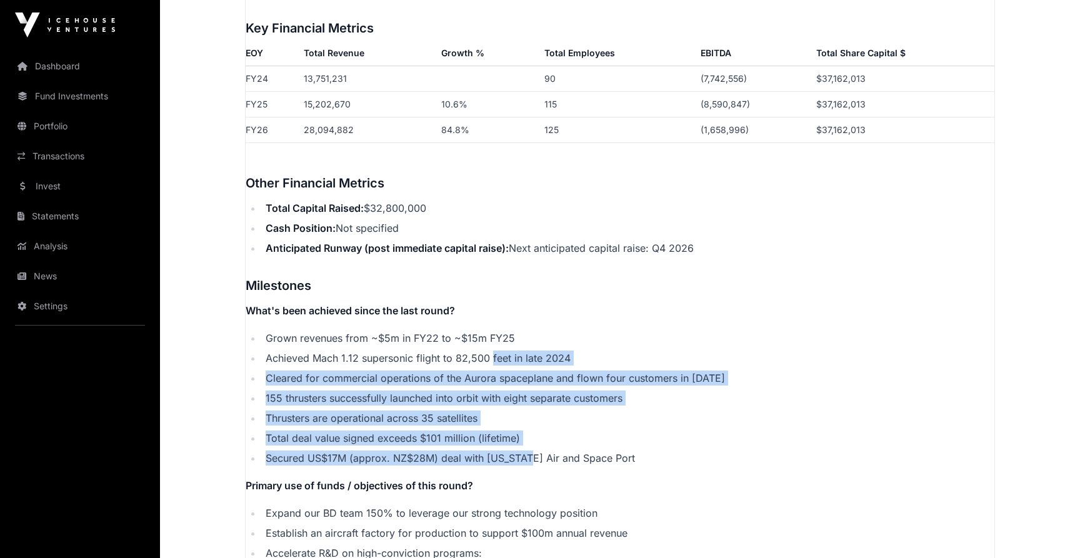
drag, startPoint x: 499, startPoint y: 440, endPoint x: 499, endPoint y: 340, distance: 100.0
click at [499, 339] on ul "Grown revenues from ~$5m in FY22 to ~$15m FY25 Achieved Mach 1.12 supersonic fl…" at bounding box center [620, 398] width 749 height 135
click at [499, 351] on li "Achieved Mach 1.12 supersonic flight to 82,500 feet in late 2024" at bounding box center [628, 358] width 732 height 15
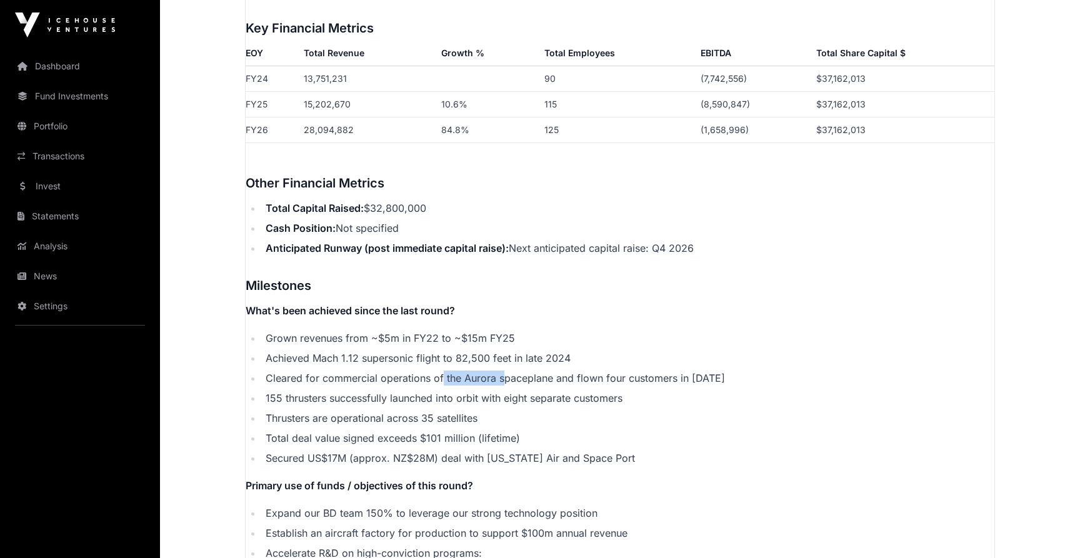
drag, startPoint x: 441, startPoint y: 366, endPoint x: 504, endPoint y: 367, distance: 63.1
click at [504, 371] on li "Cleared for commercial operations of the Aurora spaceplane and flown four custo…" at bounding box center [628, 378] width 732 height 15
drag, startPoint x: 487, startPoint y: 383, endPoint x: 561, endPoint y: 383, distance: 73.7
click at [561, 391] on li "155 thrusters successfully launched into orbit with eight separate customers" at bounding box center [628, 398] width 732 height 15
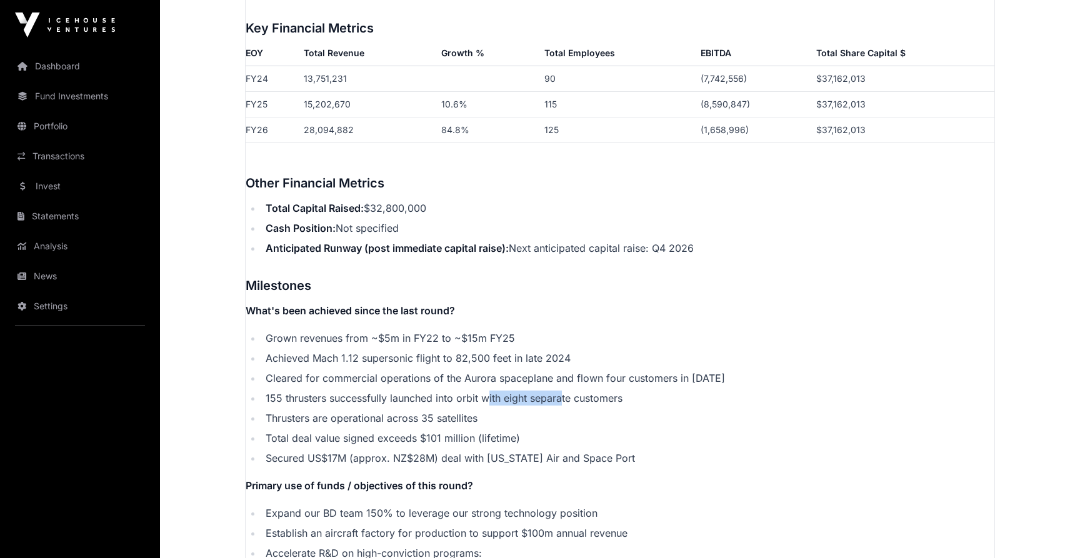
click at [561, 391] on li "155 thrusters successfully launched into orbit with eight separate customers" at bounding box center [628, 398] width 732 height 15
drag, startPoint x: 529, startPoint y: 402, endPoint x: 548, endPoint y: 402, distance: 18.7
click at [548, 411] on li "Thrusters are operational across 35 satellites" at bounding box center [628, 418] width 732 height 15
drag, startPoint x: 548, startPoint y: 402, endPoint x: 330, endPoint y: 402, distance: 218.1
click at [331, 411] on li "Thrusters are operational across 35 satellites" at bounding box center [628, 418] width 732 height 15
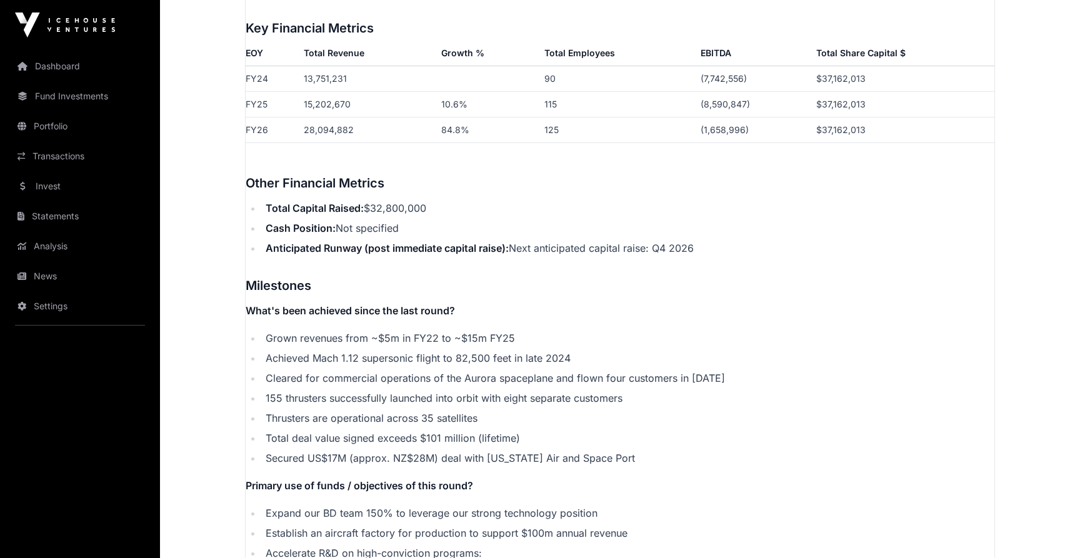
click at [330, 411] on li "Thrusters are operational across 35 satellites" at bounding box center [628, 418] width 732 height 15
drag, startPoint x: 303, startPoint y: 420, endPoint x: 446, endPoint y: 420, distance: 143.1
click at [446, 431] on li "Total deal value signed exceeds $101 million (lifetime)" at bounding box center [628, 438] width 732 height 15
drag, startPoint x: 413, startPoint y: 420, endPoint x: 489, endPoint y: 420, distance: 75.6
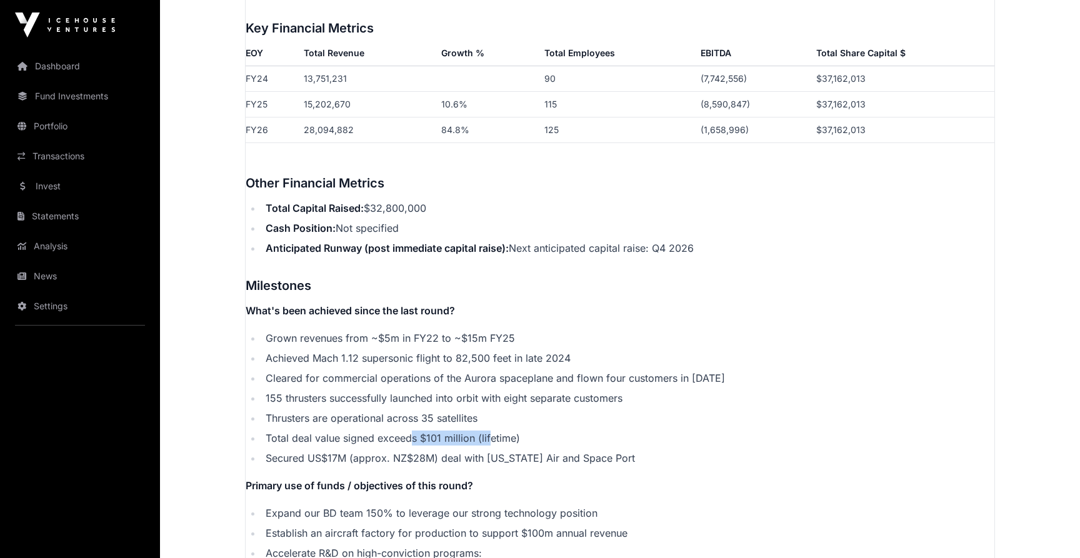
click at [489, 431] on li "Total deal value signed exceeds $101 million (lifetime)" at bounding box center [628, 438] width 732 height 15
drag, startPoint x: 514, startPoint y: 418, endPoint x: 399, endPoint y: 418, distance: 115.6
click at [399, 431] on li "Total deal value signed exceeds $101 million (lifetime)" at bounding box center [628, 438] width 732 height 15
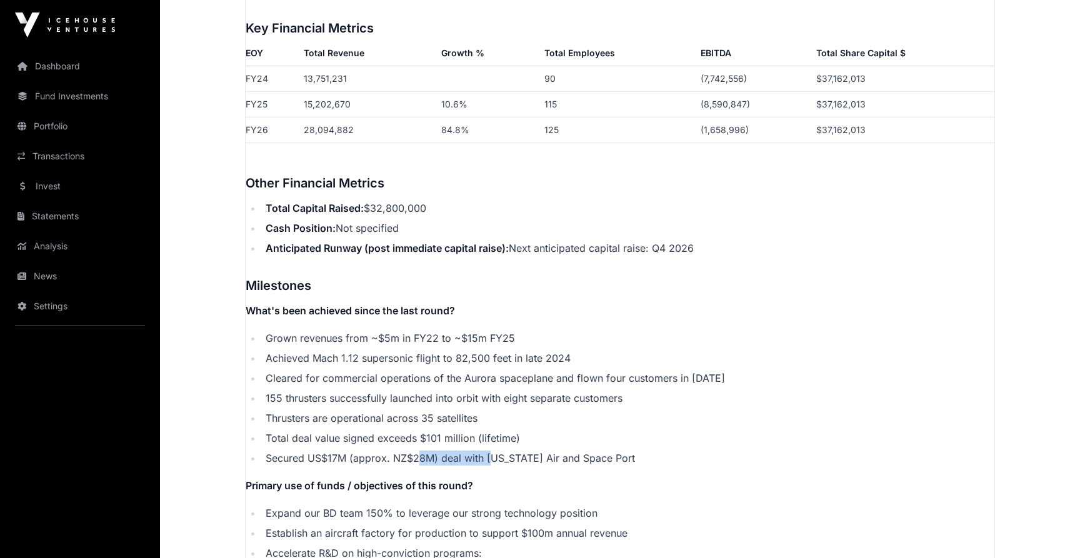
drag, startPoint x: 415, startPoint y: 446, endPoint x: 493, endPoint y: 446, distance: 78.1
click at [493, 451] on li "Secured US$17M (approx. NZ$28M) deal with [US_STATE] Air and Space Port" at bounding box center [628, 458] width 732 height 15
click at [572, 451] on li "Secured US$17M (approx. NZ$28M) deal with [US_STATE] Air and Space Port" at bounding box center [628, 458] width 732 height 15
drag, startPoint x: 572, startPoint y: 444, endPoint x: 480, endPoint y: 444, distance: 92.5
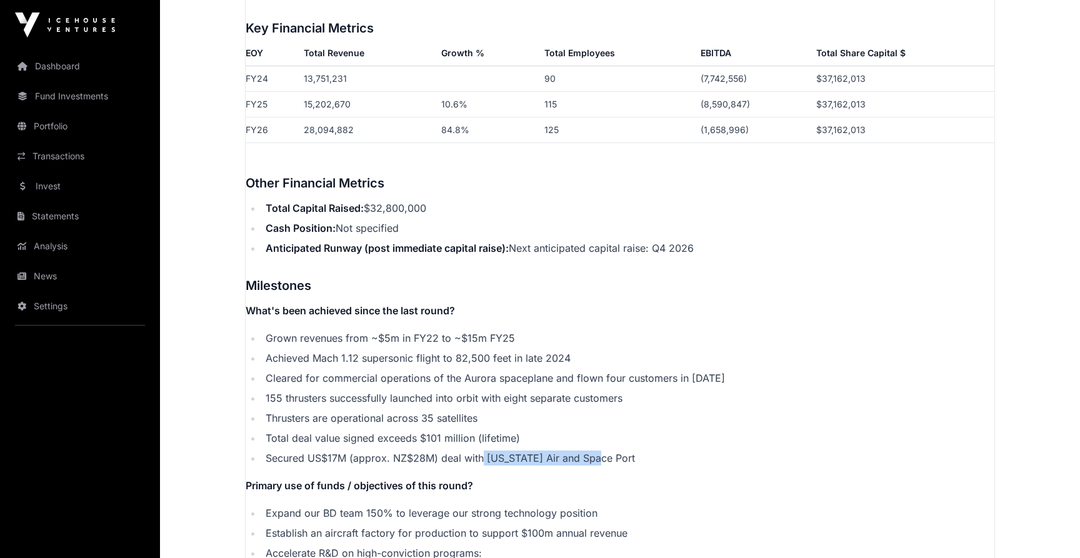
click at [480, 451] on li "Secured US$17M (approx. NZ$28M) deal with [US_STATE] Air and Space Port" at bounding box center [628, 458] width 732 height 15
drag, startPoint x: 480, startPoint y: 444, endPoint x: 616, endPoint y: 444, distance: 136.2
click at [616, 451] on li "Secured US$17M (approx. NZ$28M) deal with [US_STATE] Air and Space Port" at bounding box center [628, 458] width 732 height 15
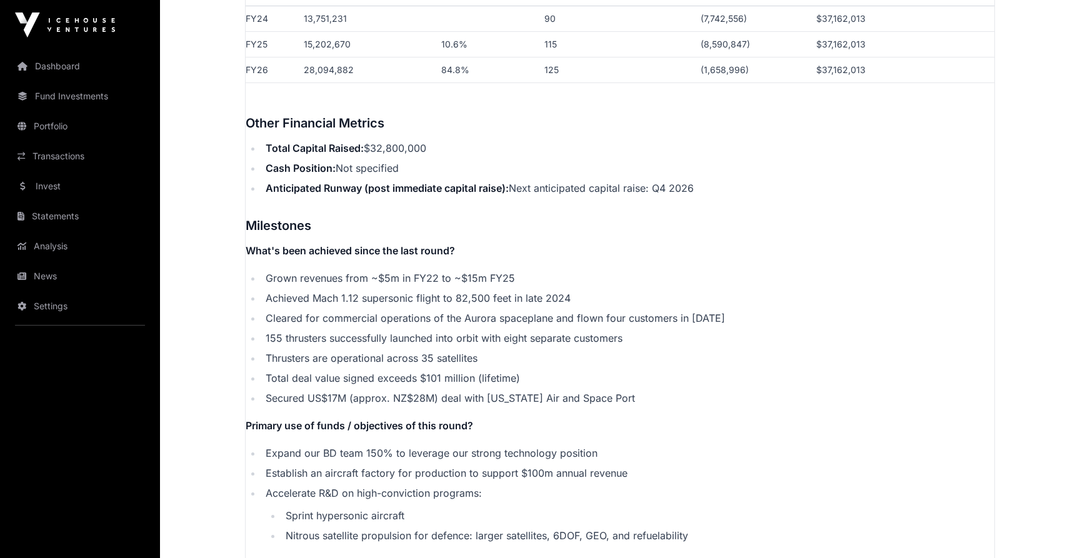
scroll to position [2127, 0]
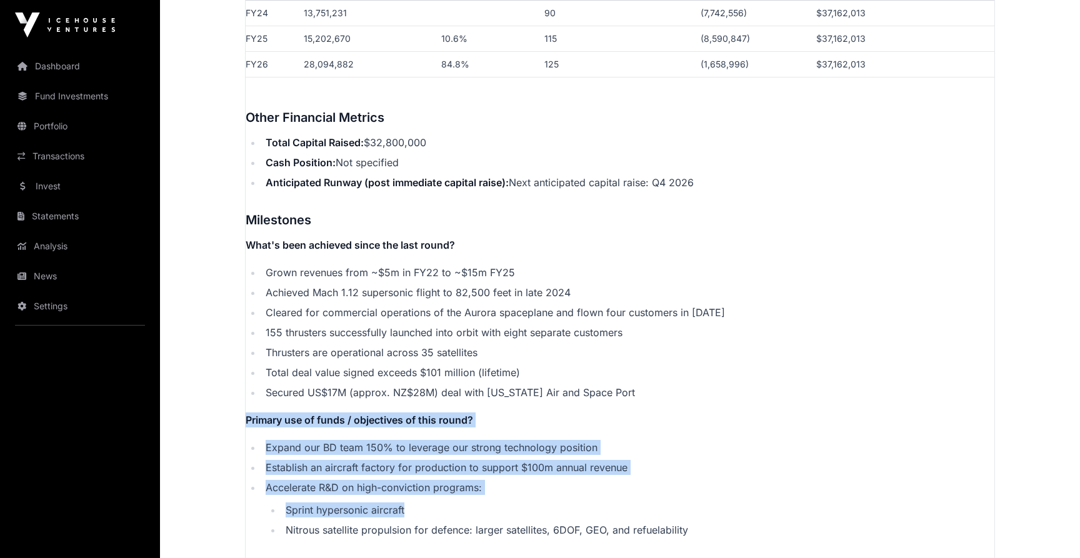
drag, startPoint x: 244, startPoint y: 402, endPoint x: 466, endPoint y: 487, distance: 237.6
click at [466, 502] on li "Sprint hypersonic aircraft" at bounding box center [638, 509] width 712 height 15
drag, startPoint x: 466, startPoint y: 487, endPoint x: 264, endPoint y: 426, distance: 211.5
click at [264, 440] on ul "Expand our BD team 150% to leverage our strong technology position Establish an…" at bounding box center [620, 488] width 749 height 97
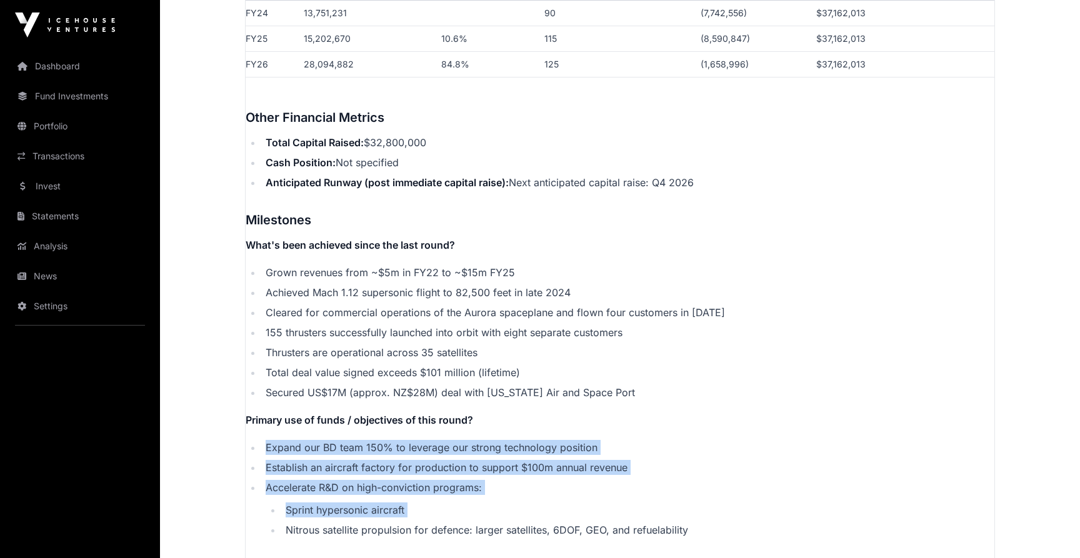
click at [264, 440] on li "Expand our BD team 150% to leverage our strong technology position" at bounding box center [628, 447] width 732 height 15
drag, startPoint x: 264, startPoint y: 426, endPoint x: 400, endPoint y: 506, distance: 158.0
click at [400, 506] on ul "Expand our BD team 150% to leverage our strong technology position Establish an…" at bounding box center [620, 488] width 749 height 97
click at [400, 506] on ul "Sprint hypersonic aircraft [MEDICAL_DATA] satellite propulsion for defence: lar…" at bounding box center [630, 519] width 729 height 35
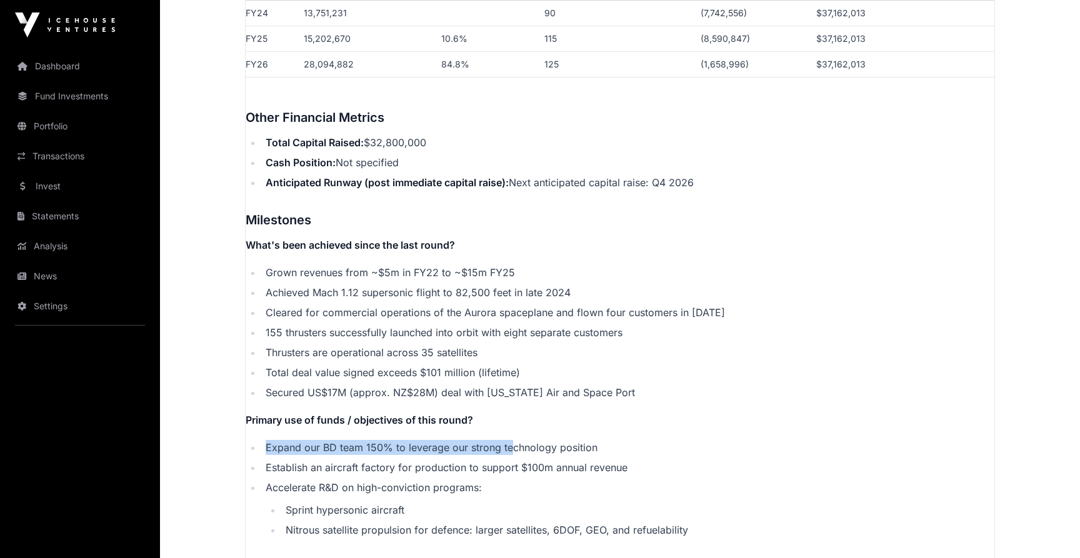
drag, startPoint x: 507, startPoint y: 422, endPoint x: 507, endPoint y: 433, distance: 11.2
click at [507, 440] on li "Expand our BD team 150% to leverage our strong technology position" at bounding box center [628, 447] width 732 height 15
drag, startPoint x: 619, startPoint y: 435, endPoint x: 229, endPoint y: 436, distance: 389.4
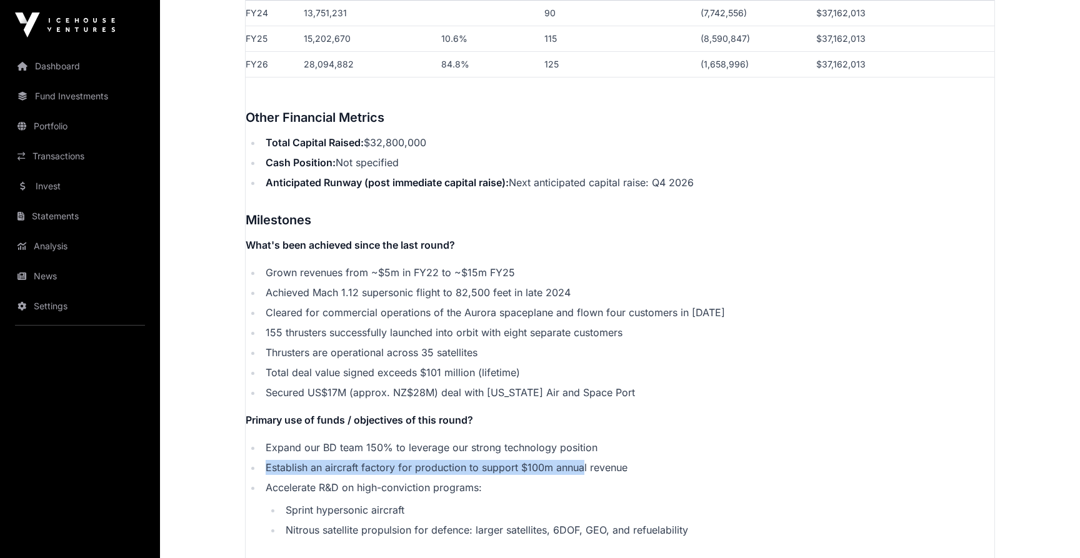
drag, startPoint x: 251, startPoint y: 453, endPoint x: 583, endPoint y: 457, distance: 332.5
click at [583, 457] on ul "Expand our BD team 150% to leverage our strong technology position Establish an…" at bounding box center [620, 488] width 749 height 97
click at [583, 460] on li "Establish an aircraft factory for production to support $100m annual revenue" at bounding box center [628, 467] width 732 height 15
drag, startPoint x: 659, startPoint y: 462, endPoint x: 243, endPoint y: 449, distance: 415.8
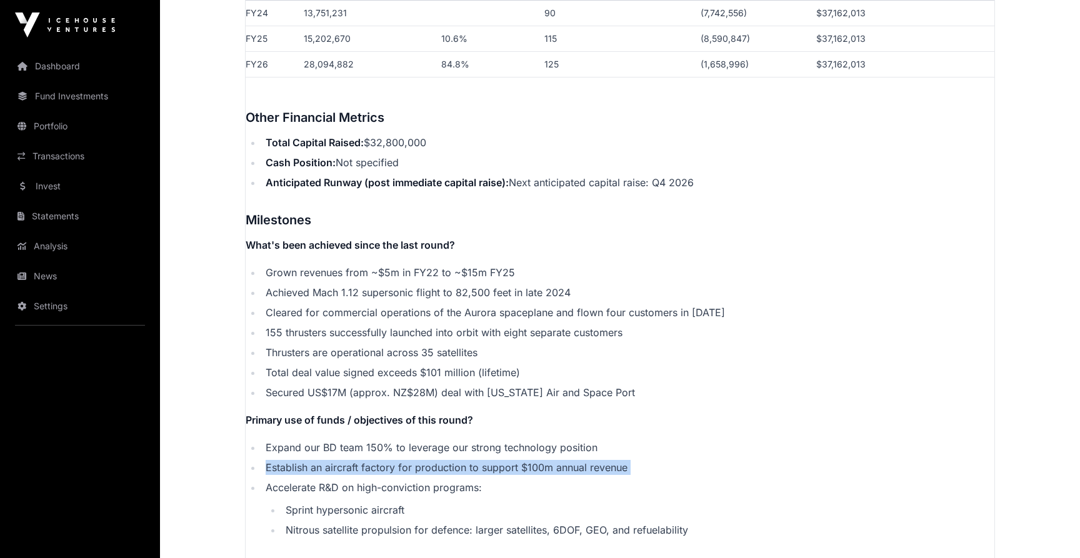
drag, startPoint x: 258, startPoint y: 471, endPoint x: 502, endPoint y: 472, distance: 243.7
click at [502, 472] on ul "Expand our BD team 150% to leverage our strong technology position Establish an…" at bounding box center [620, 488] width 749 height 97
click at [502, 480] on li "Accelerate R&D on high-conviction programs: Sprint hypersonic aircraft [MEDICAL…" at bounding box center [628, 508] width 732 height 57
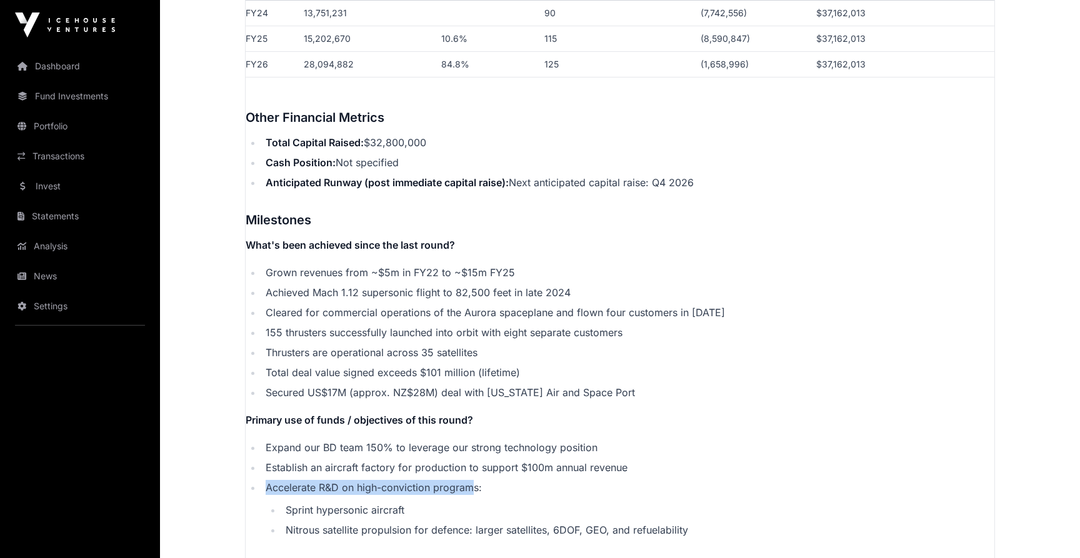
drag, startPoint x: 502, startPoint y: 472, endPoint x: 471, endPoint y: 475, distance: 31.4
click at [471, 480] on li "Accelerate R&D on high-conviction programs: Sprint hypersonic aircraft [MEDICAL…" at bounding box center [628, 508] width 732 height 57
drag, startPoint x: 499, startPoint y: 475, endPoint x: 295, endPoint y: 466, distance: 203.9
click at [295, 480] on li "Accelerate R&D on high-conviction programs: Sprint hypersonic aircraft [MEDICAL…" at bounding box center [628, 508] width 732 height 57
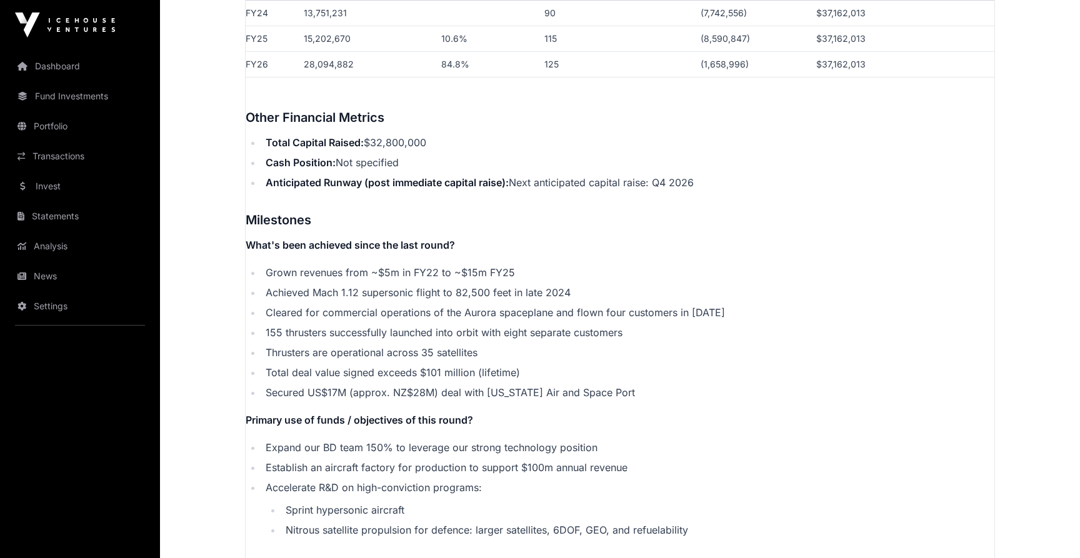
drag, startPoint x: 295, startPoint y: 466, endPoint x: 311, endPoint y: 466, distance: 16.2
click at [309, 480] on li "Accelerate R&D on high-conviction programs: Sprint hypersonic aircraft [MEDICAL…" at bounding box center [628, 508] width 732 height 57
click at [487, 480] on li "Accelerate R&D on high-conviction programs: Sprint hypersonic aircraft [MEDICAL…" at bounding box center [628, 508] width 732 height 57
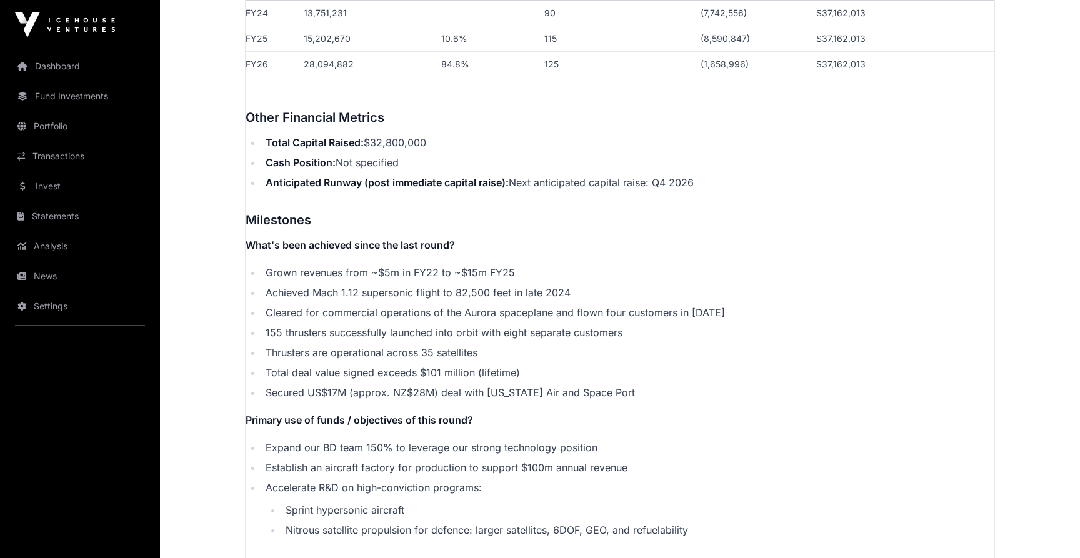
click at [475, 480] on li "Accelerate R&D on high-conviction programs: Sprint hypersonic aircraft [MEDICAL…" at bounding box center [628, 508] width 732 height 57
drag, startPoint x: 479, startPoint y: 472, endPoint x: 265, endPoint y: 472, distance: 213.7
click at [265, 480] on li "Accelerate R&D on high-conviction programs: Sprint hypersonic aircraft [MEDICAL…" at bounding box center [628, 508] width 732 height 57
drag, startPoint x: 265, startPoint y: 472, endPoint x: 480, endPoint y: 472, distance: 215.0
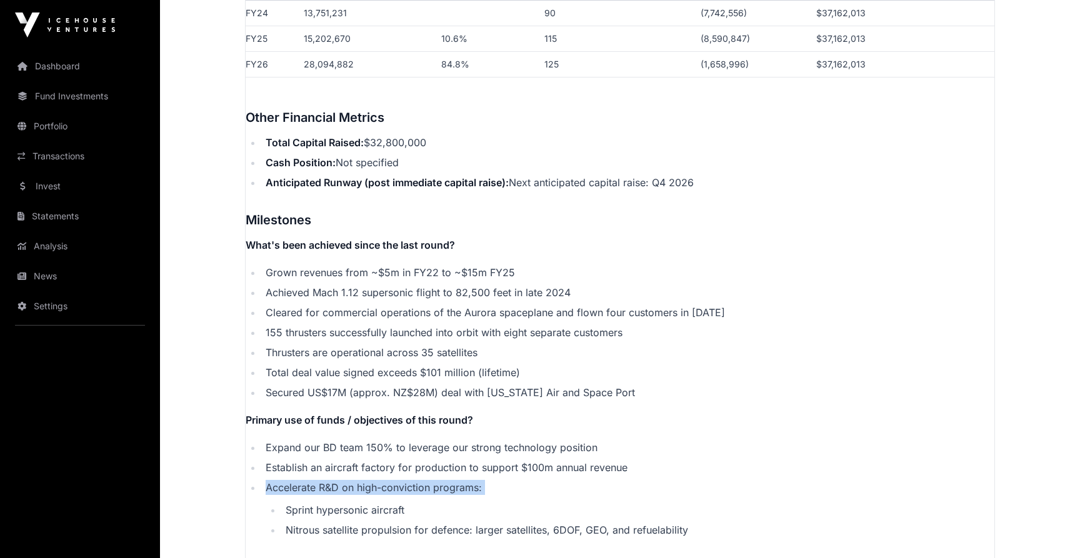
click at [480, 480] on li "Accelerate R&D on high-conviction programs: Sprint hypersonic aircraft [MEDICAL…" at bounding box center [628, 508] width 732 height 57
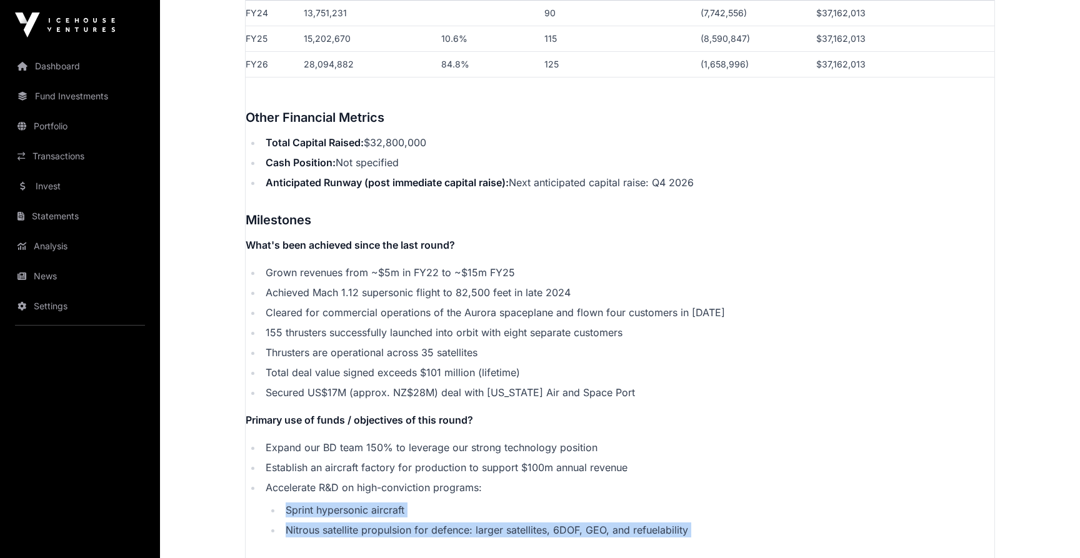
drag, startPoint x: 286, startPoint y: 496, endPoint x: 425, endPoint y: 529, distance: 143.2
drag, startPoint x: 425, startPoint y: 529, endPoint x: 276, endPoint y: 498, distance: 151.9
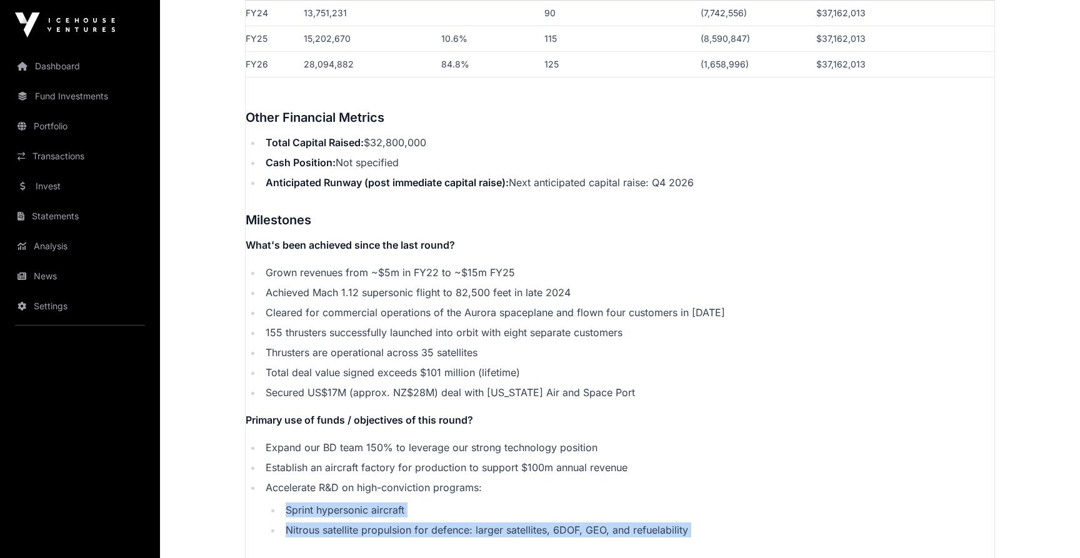
click at [282, 502] on li "Sprint hypersonic aircraft" at bounding box center [638, 509] width 712 height 15
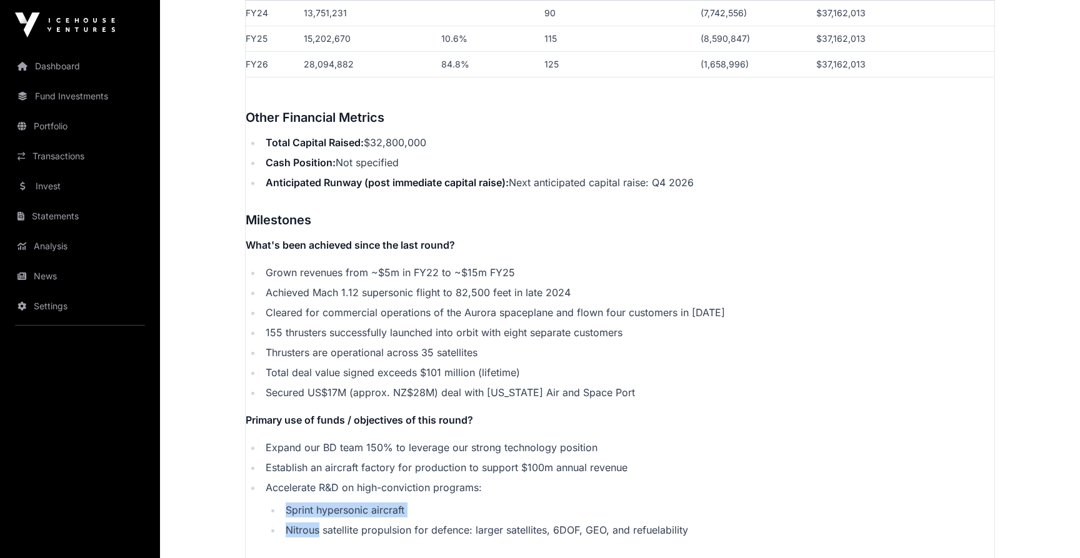
drag, startPoint x: 276, startPoint y: 498, endPoint x: 299, endPoint y: 521, distance: 32.7
click at [299, 521] on ul "Sprint hypersonic aircraft [MEDICAL_DATA] satellite propulsion for defence: lar…" at bounding box center [630, 519] width 729 height 35
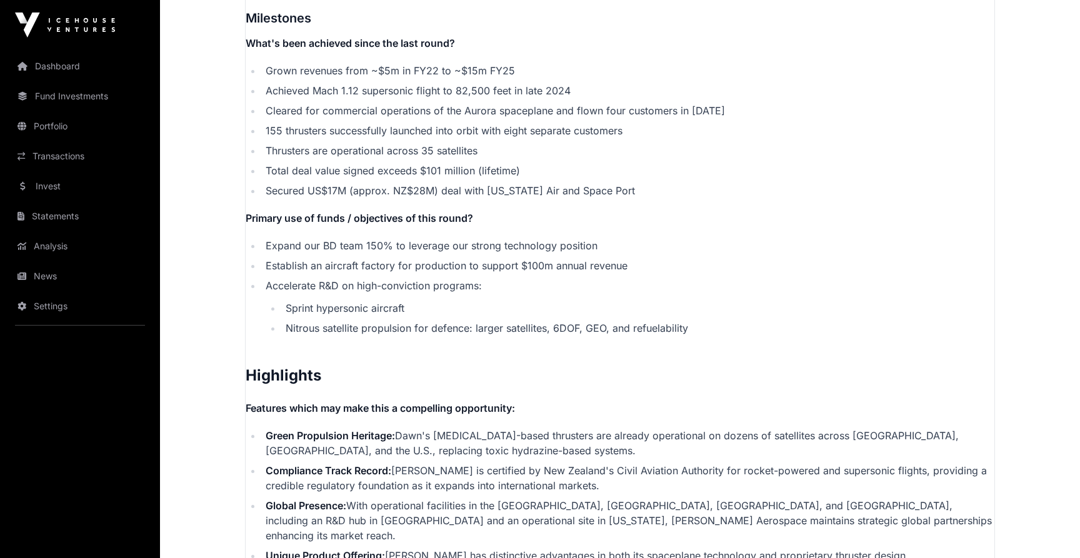
click at [309, 498] on li "Global Presence: With operational facilities in the [GEOGRAPHIC_DATA], [GEOGRAP…" at bounding box center [628, 520] width 732 height 45
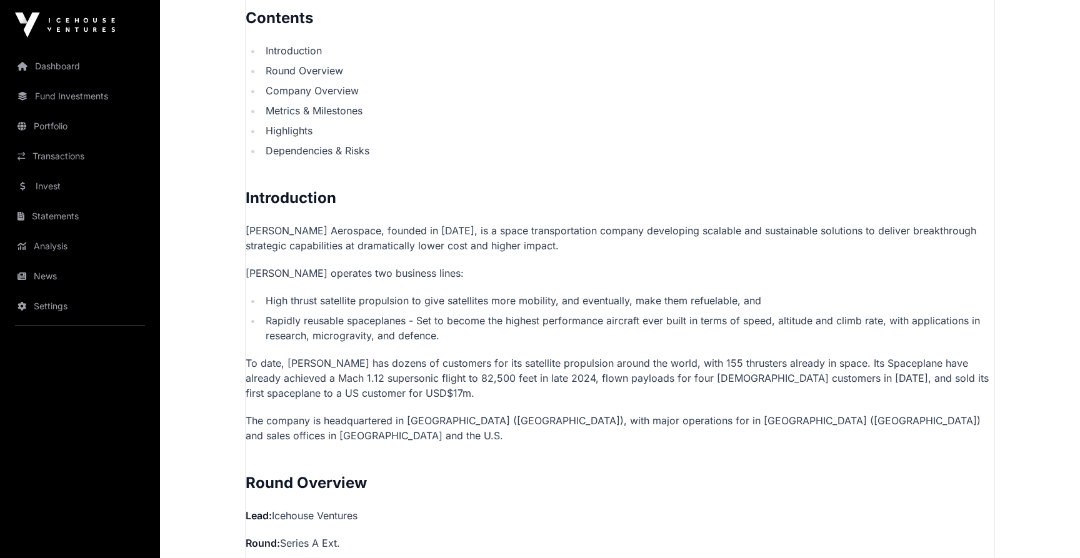
scroll to position [746, 0]
